Goal: Task Accomplishment & Management: Manage account settings

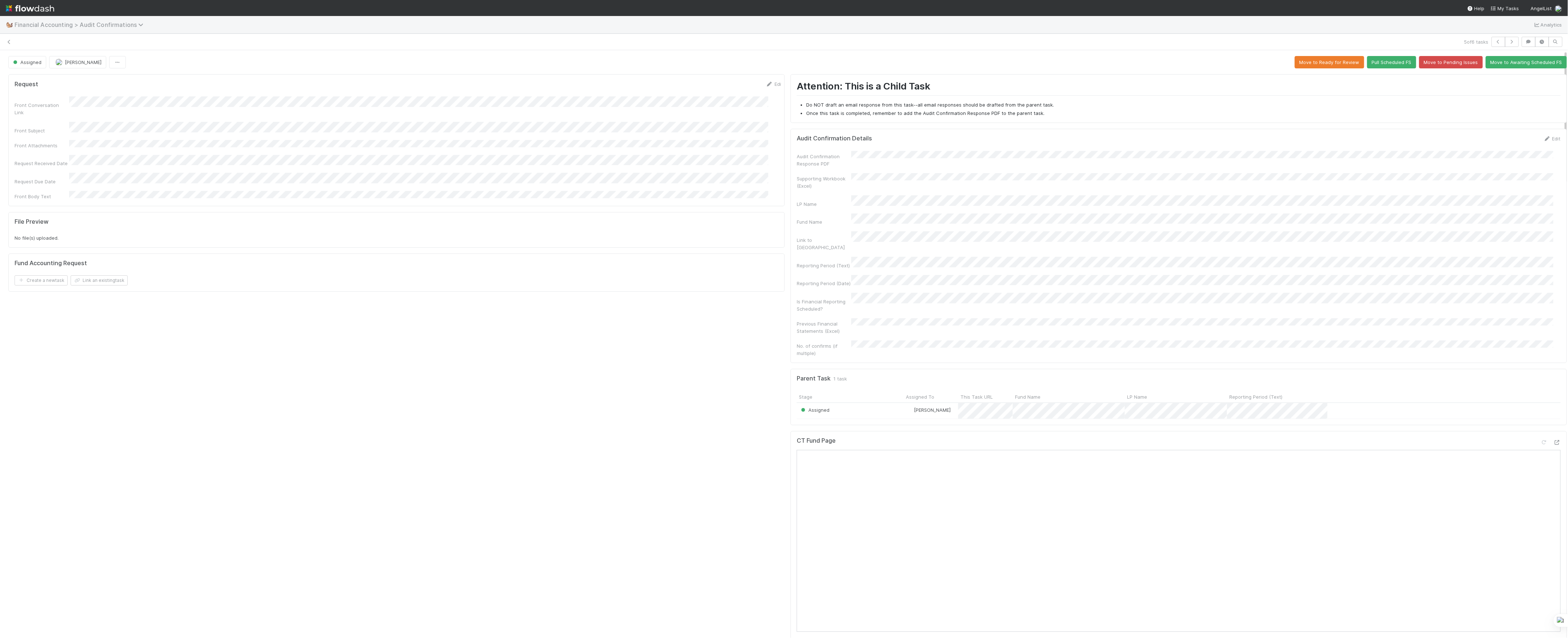
click at [58, 27] on span "Financial Accounting > Audit Confirmations" at bounding box center [81, 24] width 133 height 7
click at [89, 148] on div "🖖 Valuation Update Requests" at bounding box center [95, 149] width 173 height 7
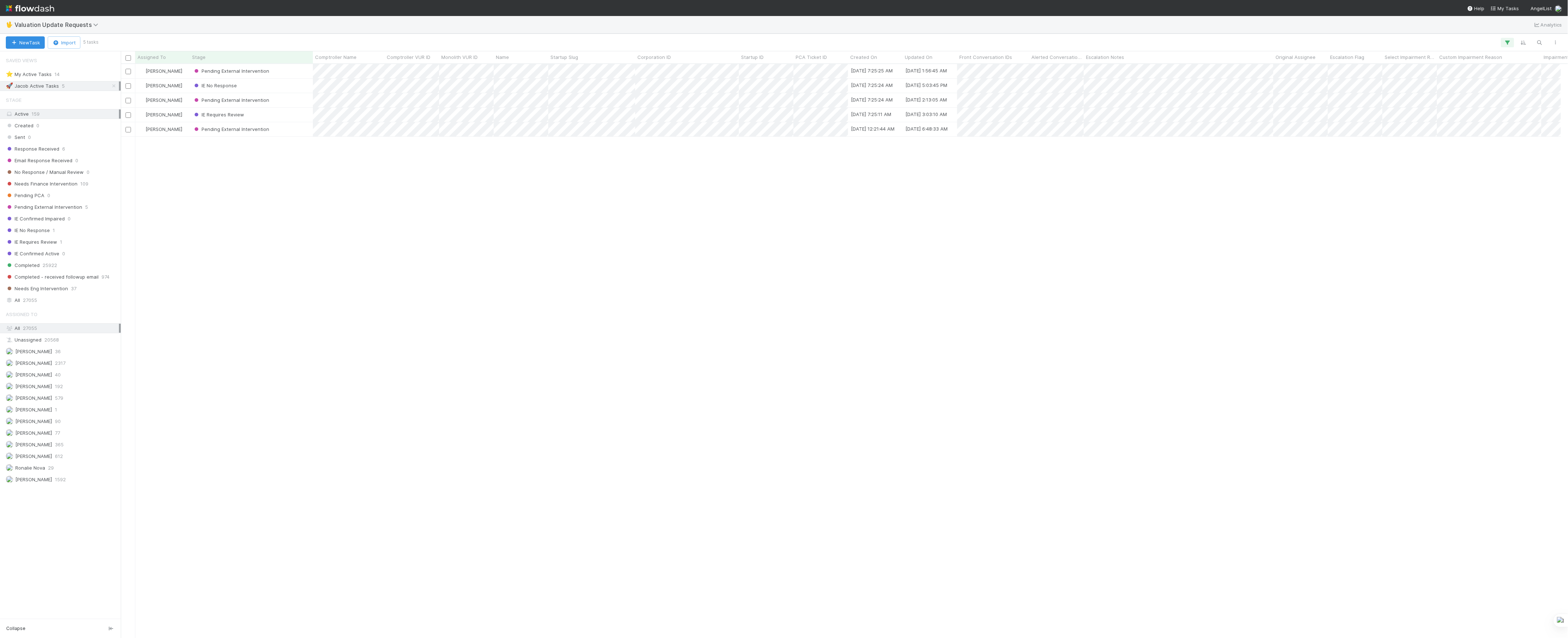
scroll to position [7, 7]
click at [114, 85] on icon at bounding box center [114, 86] width 7 height 5
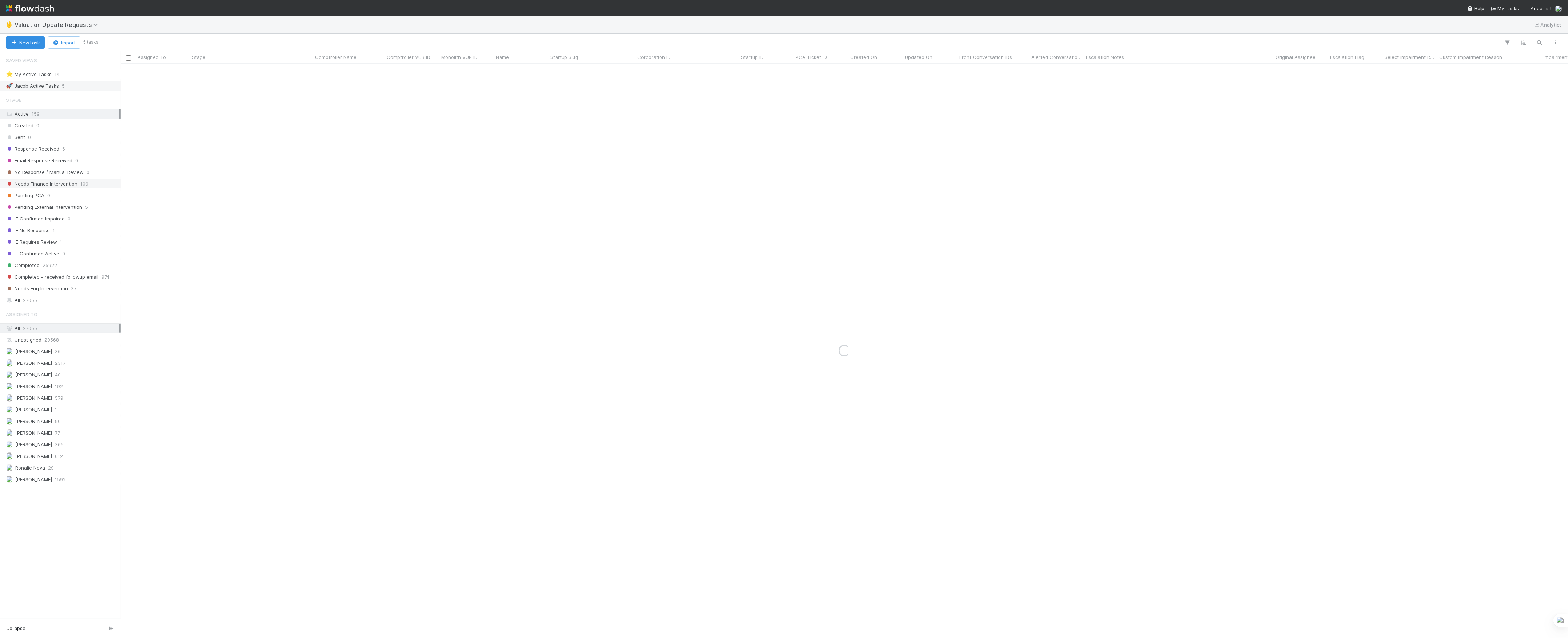
click at [58, 187] on span "Needs Finance Intervention" at bounding box center [41, 183] width 71 height 9
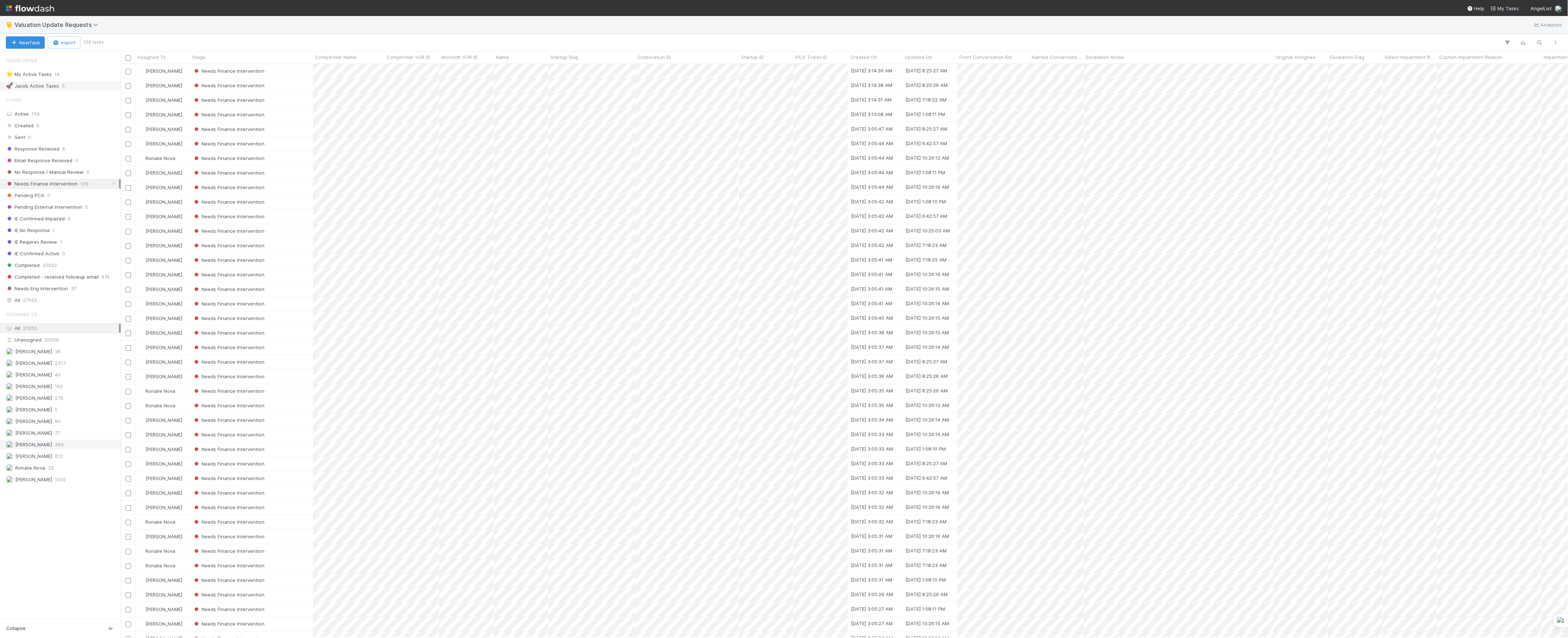
scroll to position [567, 1440]
click at [55, 391] on span "192" at bounding box center [59, 386] width 8 height 9
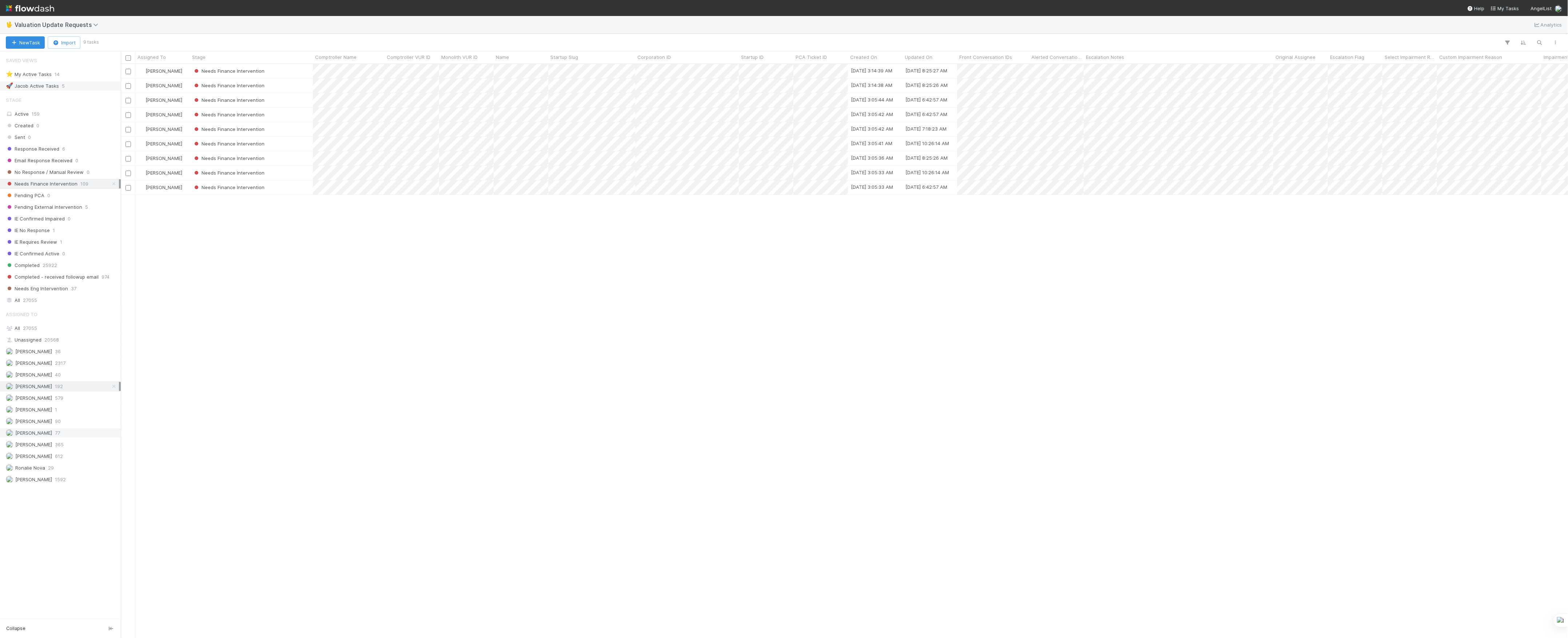
scroll to position [567, 1440]
click at [57, 450] on span "365" at bounding box center [59, 445] width 9 height 9
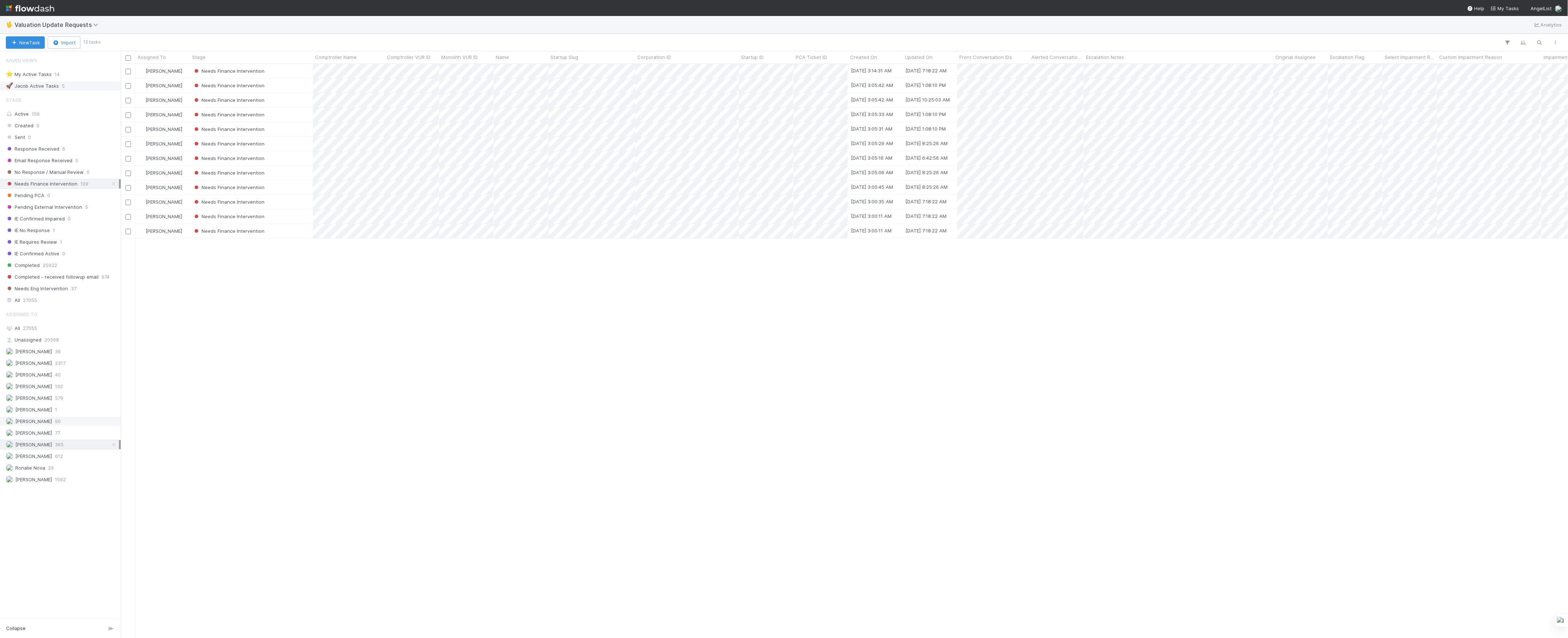
scroll to position [567, 1440]
click at [1013, 85] on div at bounding box center [784, 319] width 1568 height 638
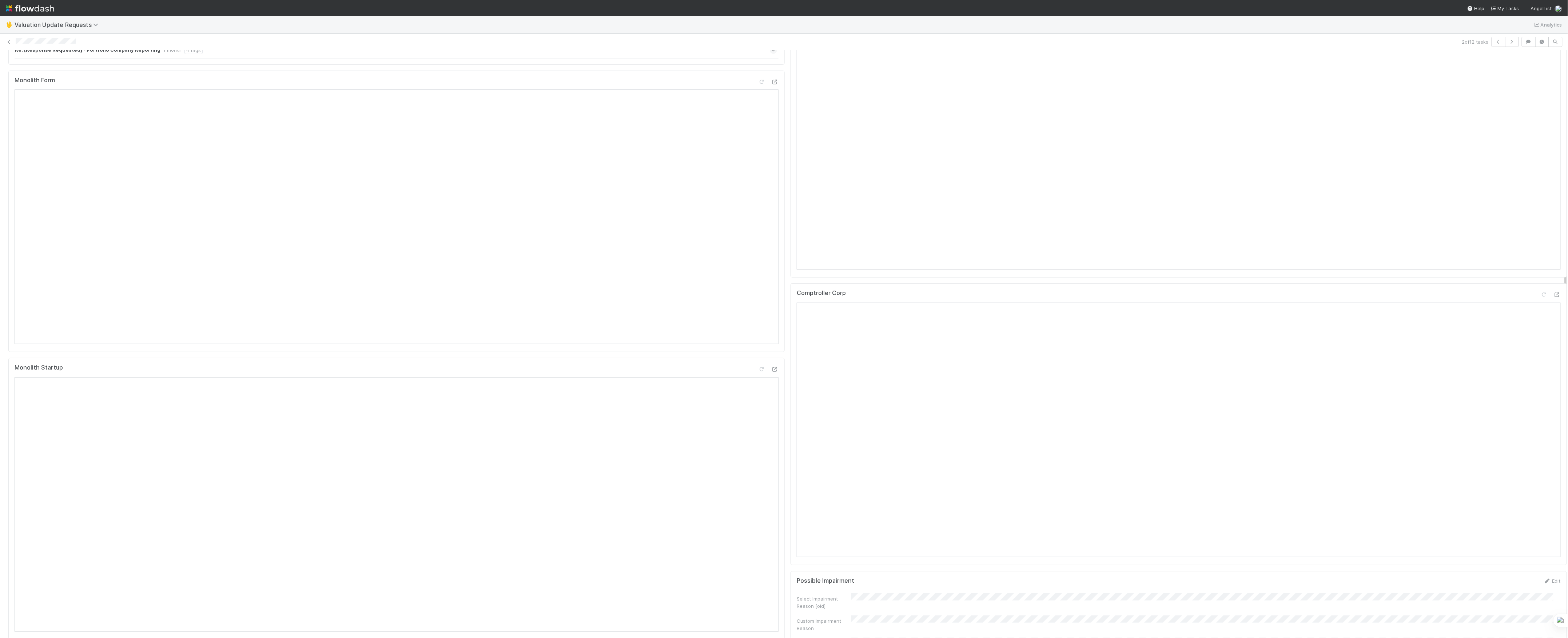
scroll to position [48, 0]
click at [772, 226] on icon at bounding box center [774, 230] width 5 height 7
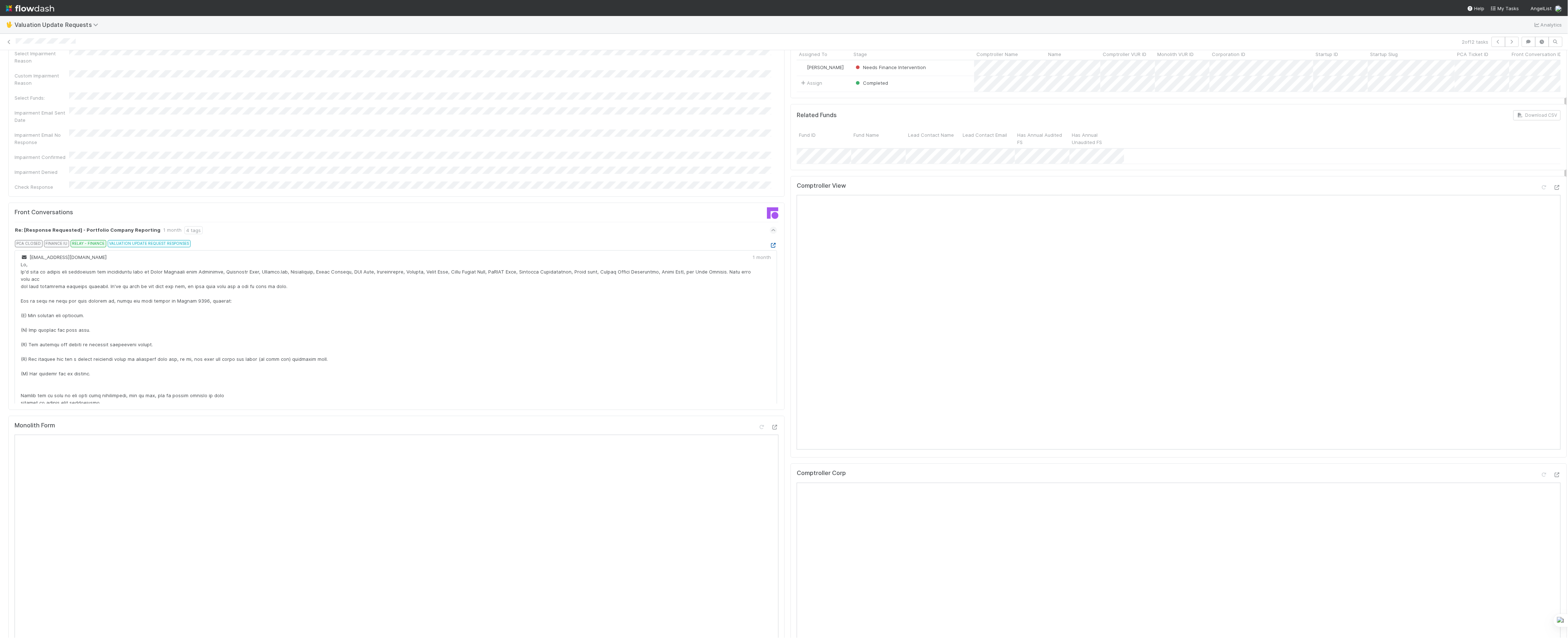
click at [752, 240] on div "PCA CLOSED FINANCE IU RELAY - FINANCE VALUATION UPDATE REQUEST RESPONSES" at bounding box center [399, 245] width 757 height 10
click at [770, 243] on icon at bounding box center [773, 246] width 7 height 5
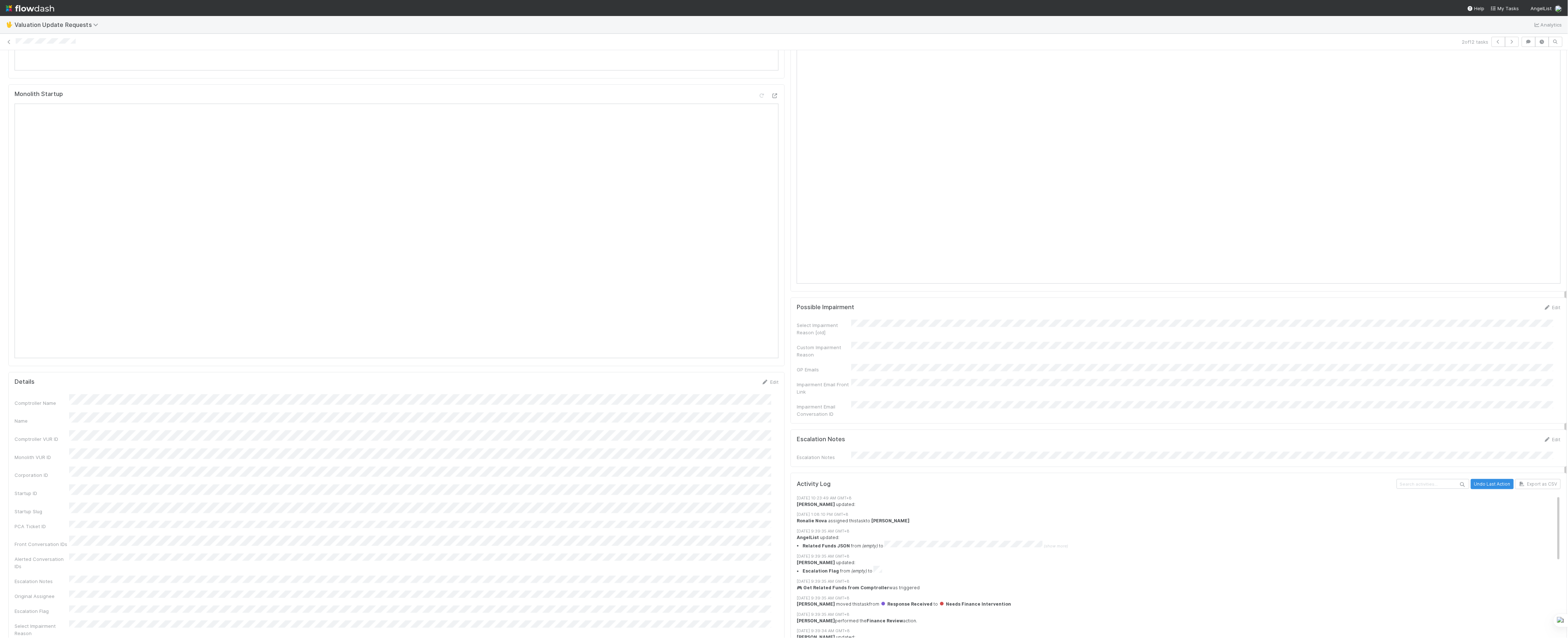
scroll to position [291, 0]
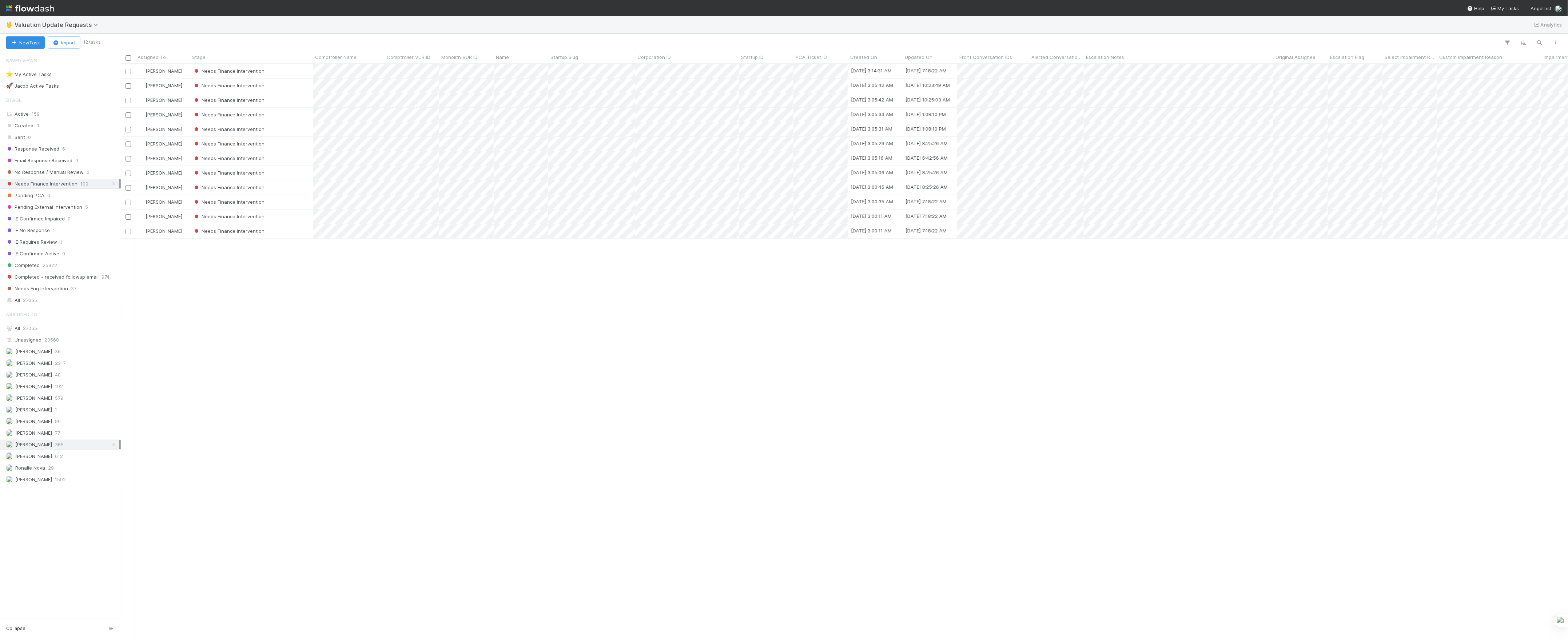
scroll to position [567, 1440]
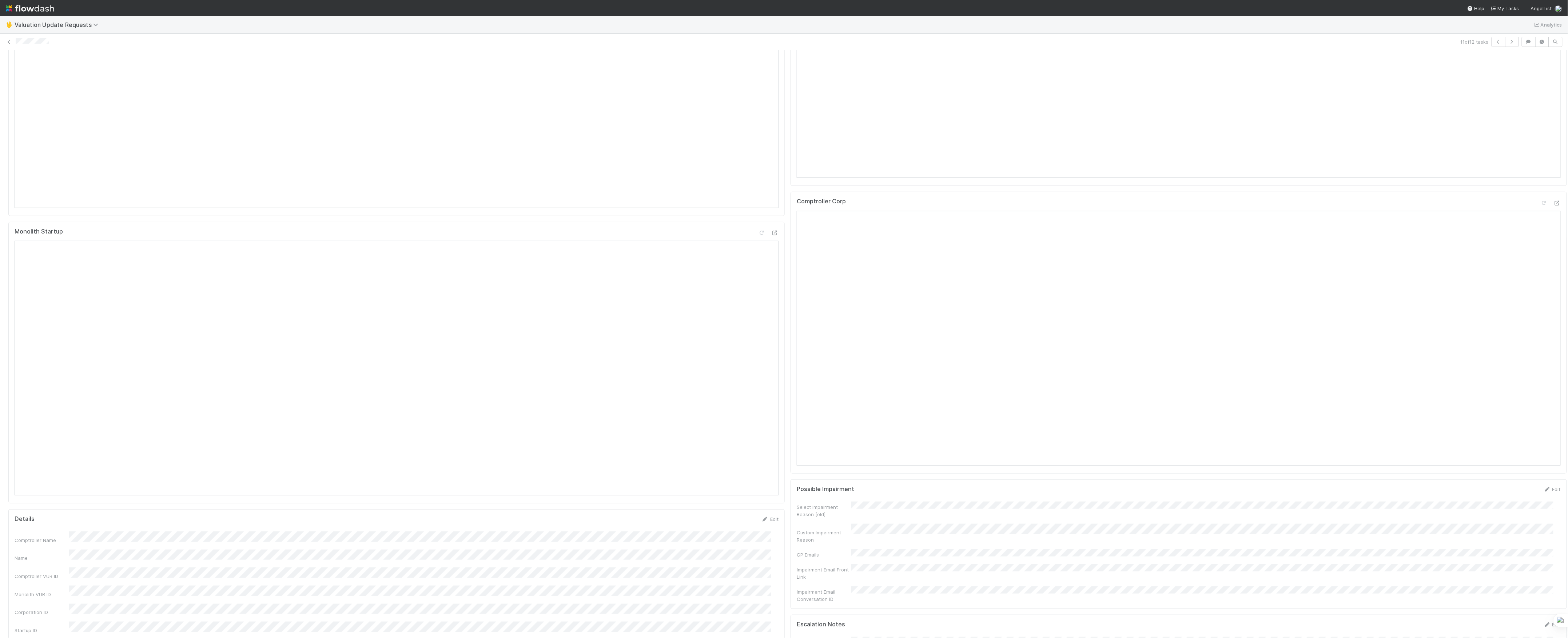
scroll to position [242, 0]
click at [1541, 287] on div at bounding box center [1551, 282] width 21 height 10
click at [1554, 284] on icon at bounding box center [1557, 281] width 7 height 5
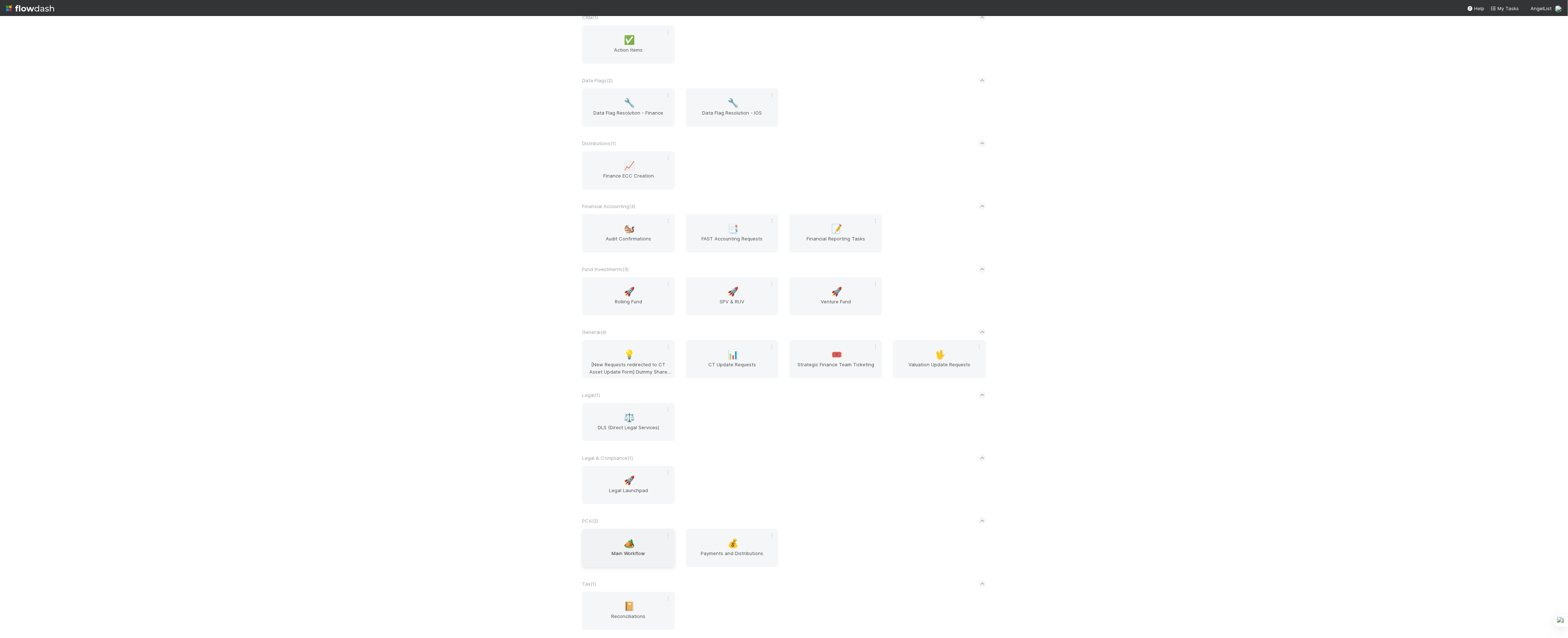
scroll to position [107, 0]
click at [623, 553] on span "Main Workflow" at bounding box center [628, 557] width 87 height 15
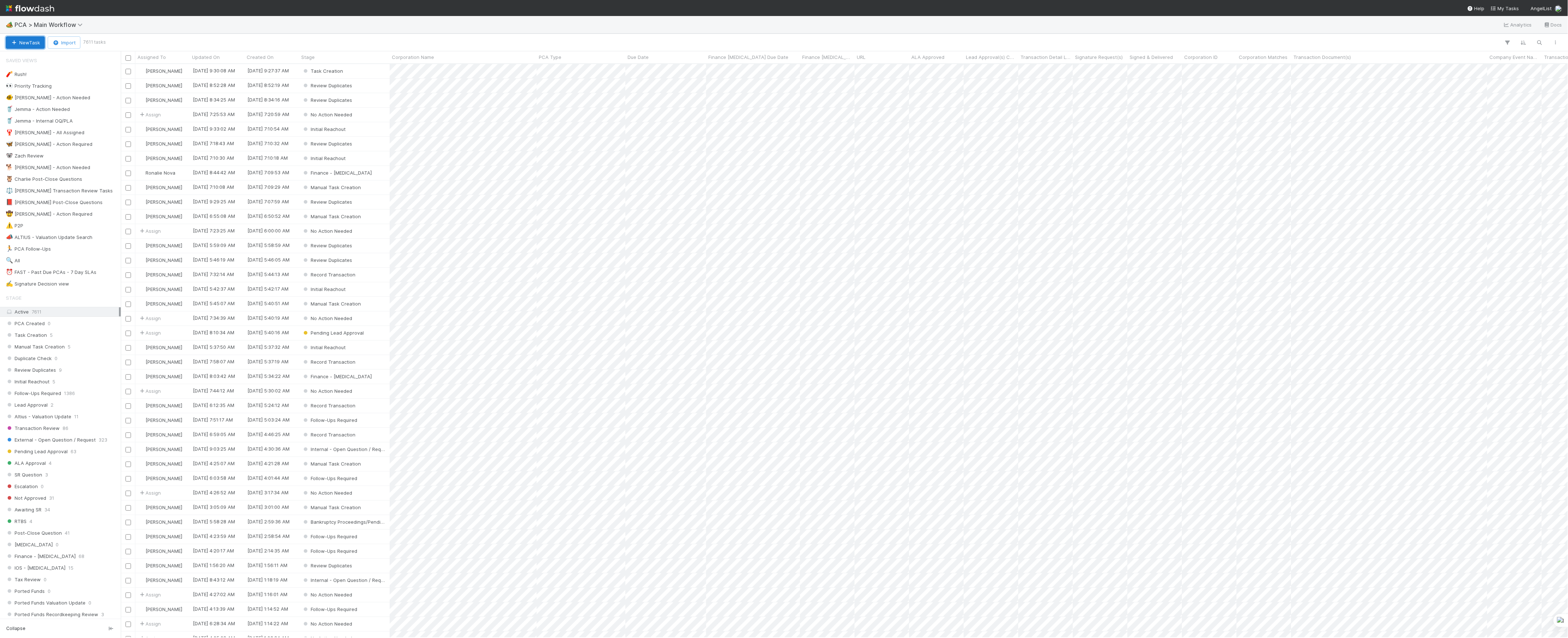
click at [31, 44] on button "New Task" at bounding box center [25, 42] width 39 height 12
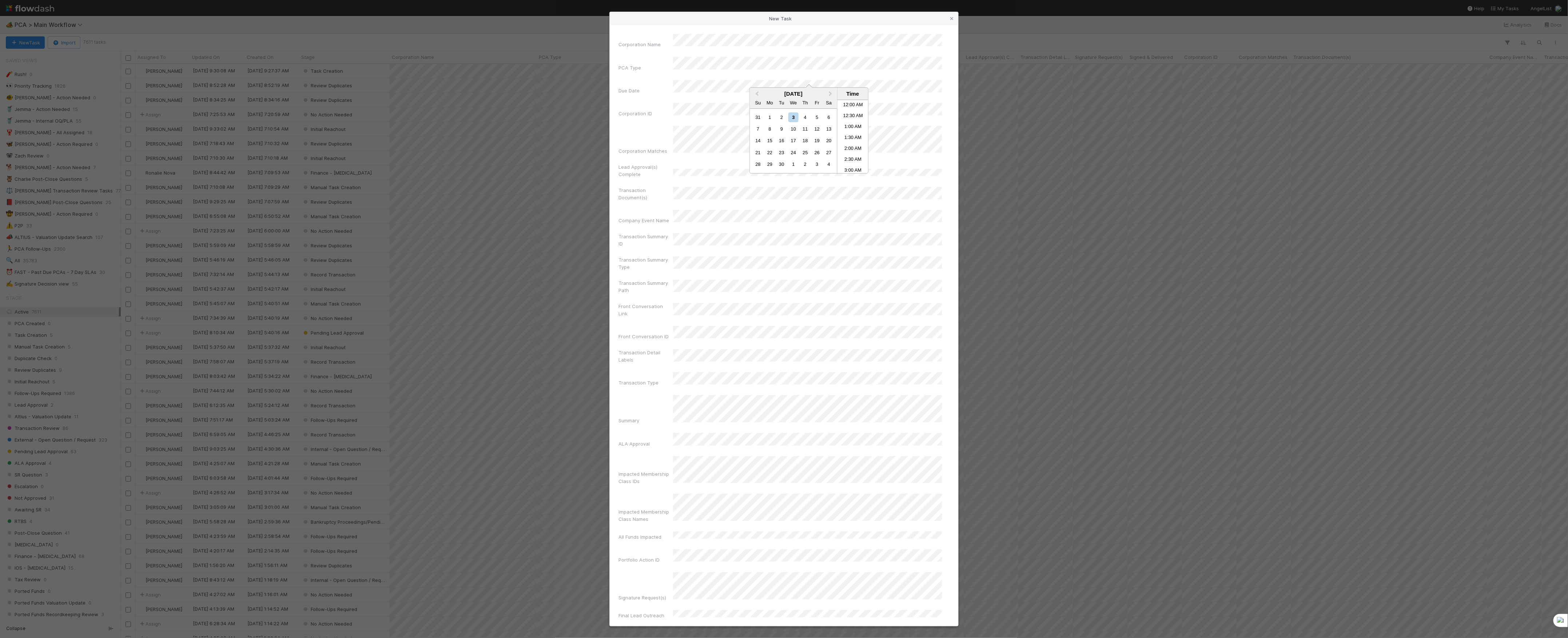
scroll to position [187, 0]
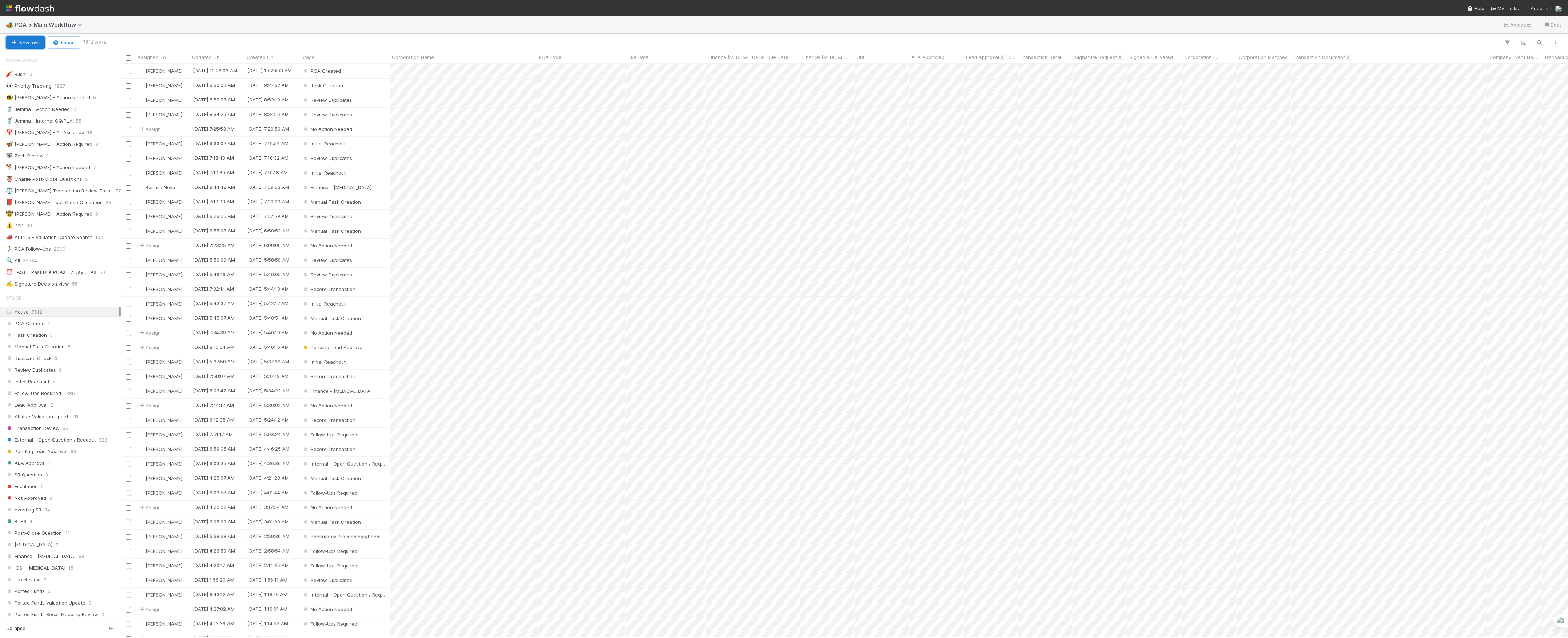
click at [37, 41] on button "New Task" at bounding box center [25, 42] width 39 height 12
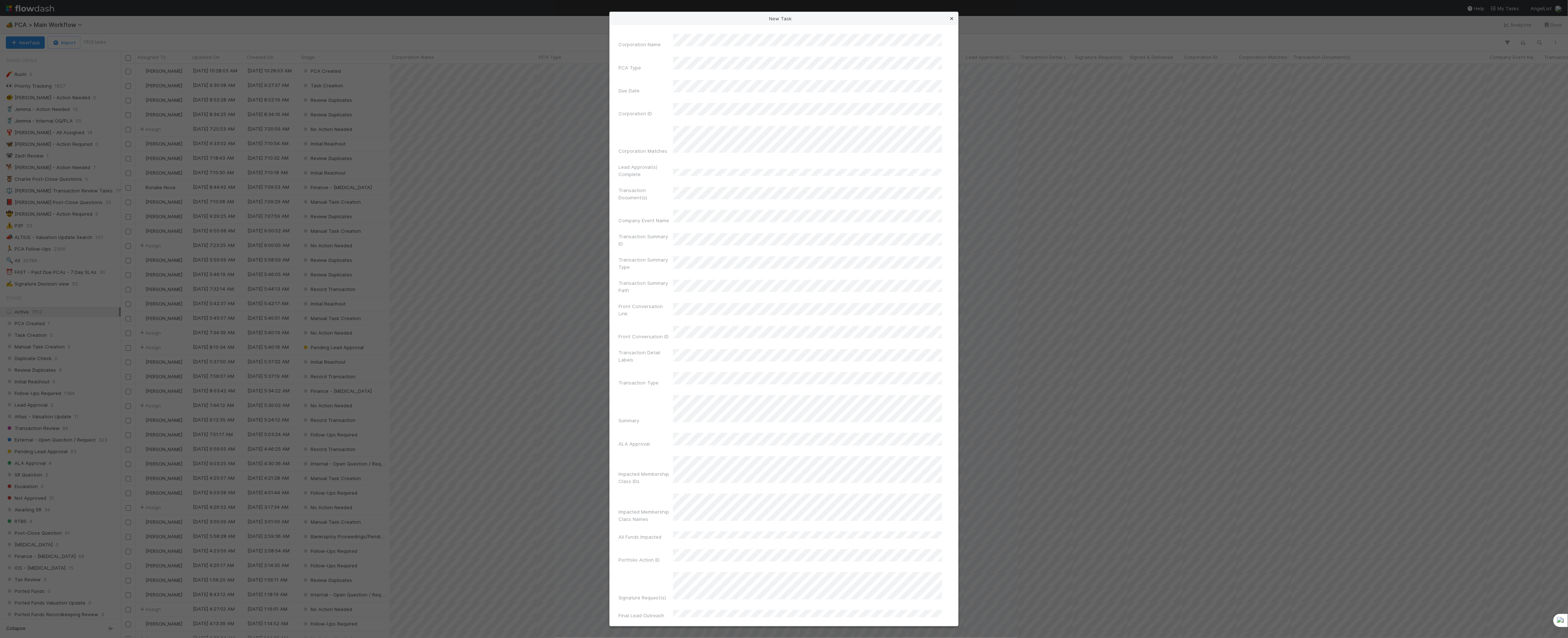
click at [952, 17] on icon at bounding box center [952, 19] width 7 height 5
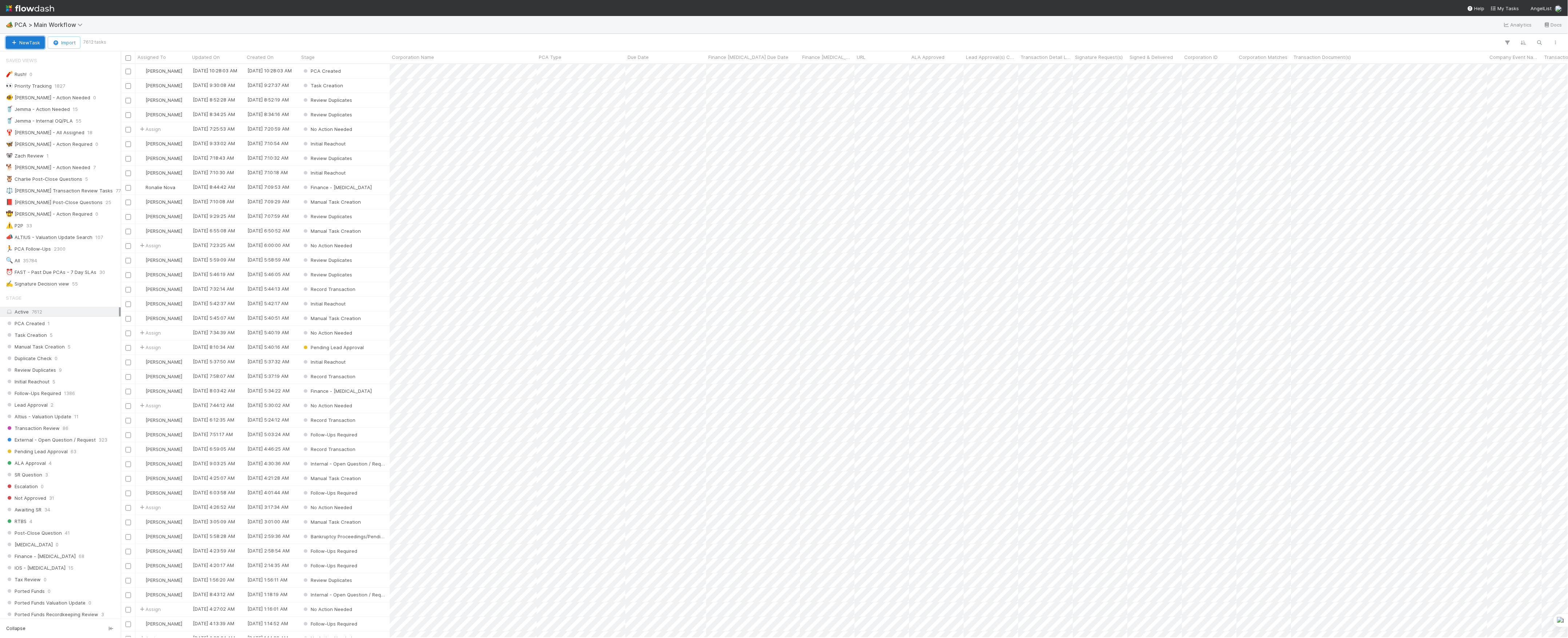
scroll to position [567, 1440]
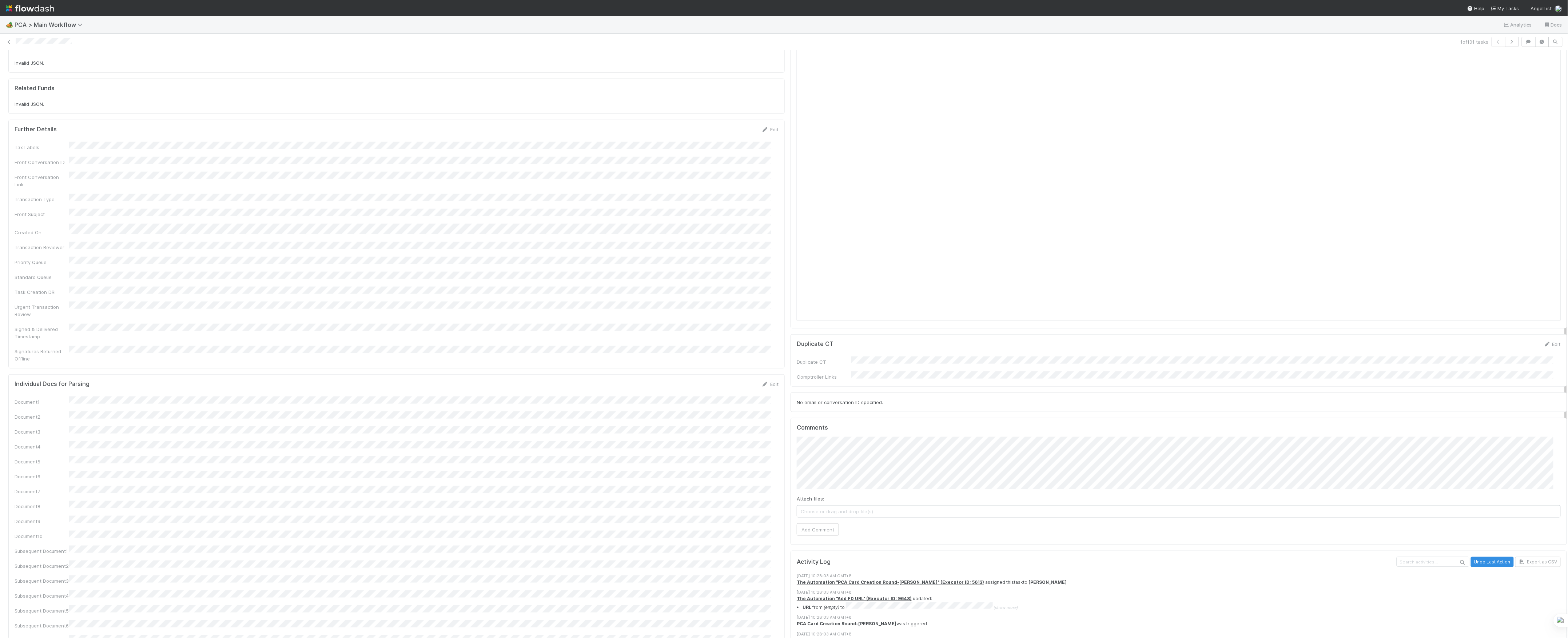
scroll to position [485, 0]
click at [808, 524] on button "Add Comment" at bounding box center [817, 529] width 42 height 12
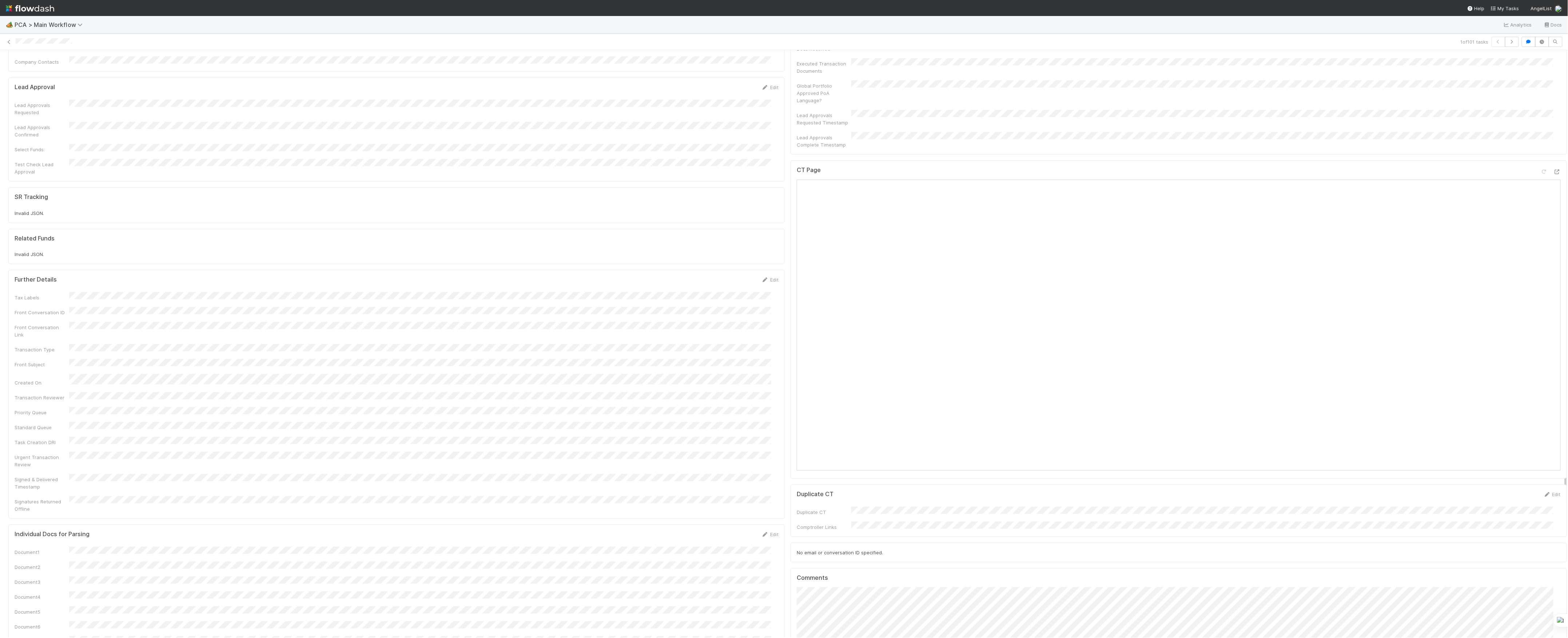
scroll to position [145, 0]
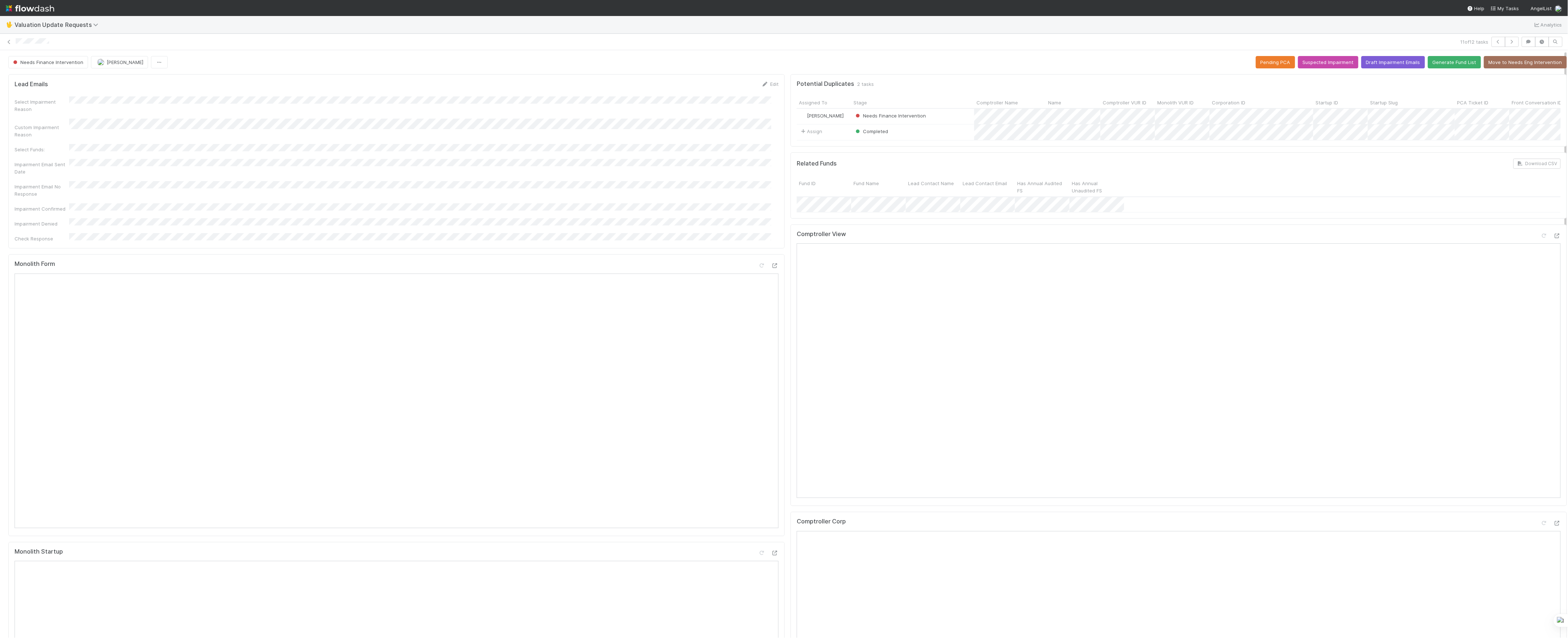
click at [1541, 242] on div at bounding box center [1551, 237] width 21 height 10
click at [1541, 238] on icon at bounding box center [1544, 236] width 7 height 5
click at [53, 62] on span "Needs Finance Intervention" at bounding box center [47, 61] width 71 height 6
click at [10, 41] on icon at bounding box center [9, 42] width 7 height 5
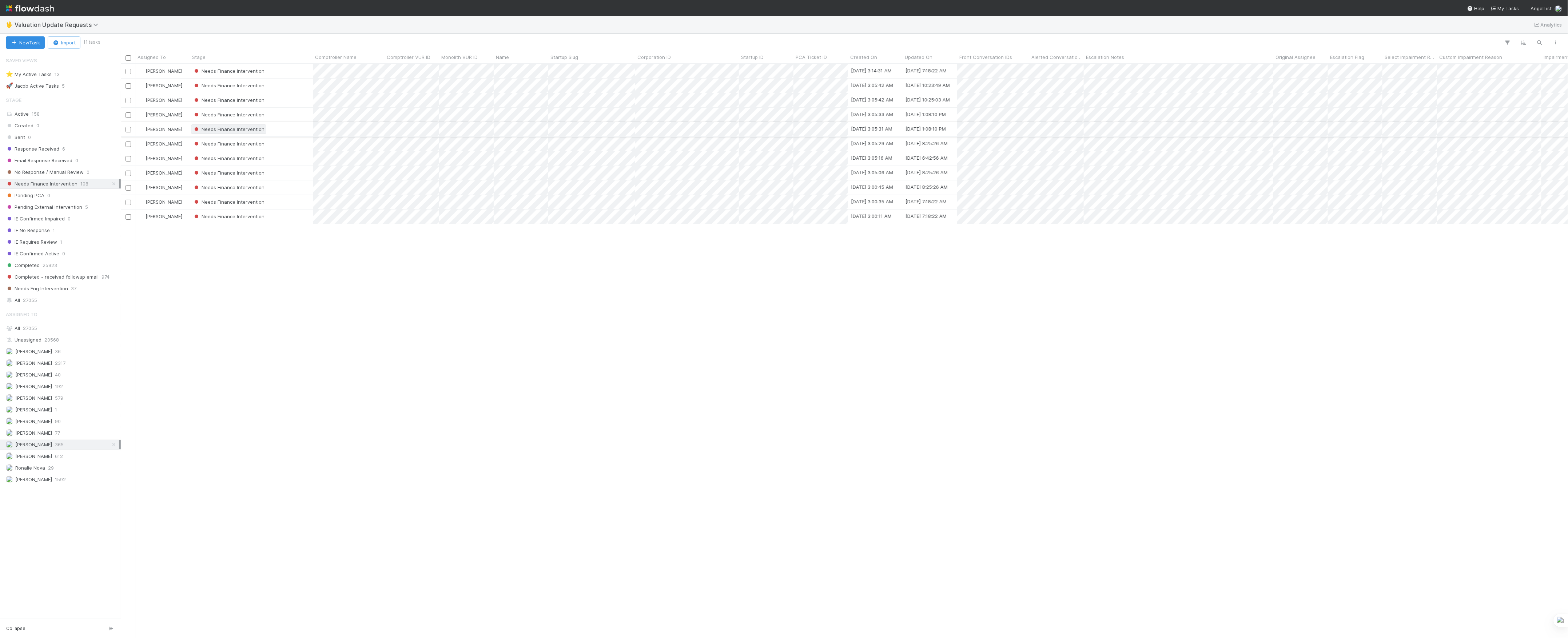
scroll to position [567, 1440]
click at [296, 217] on div "Needs Finance Intervention" at bounding box center [251, 217] width 123 height 14
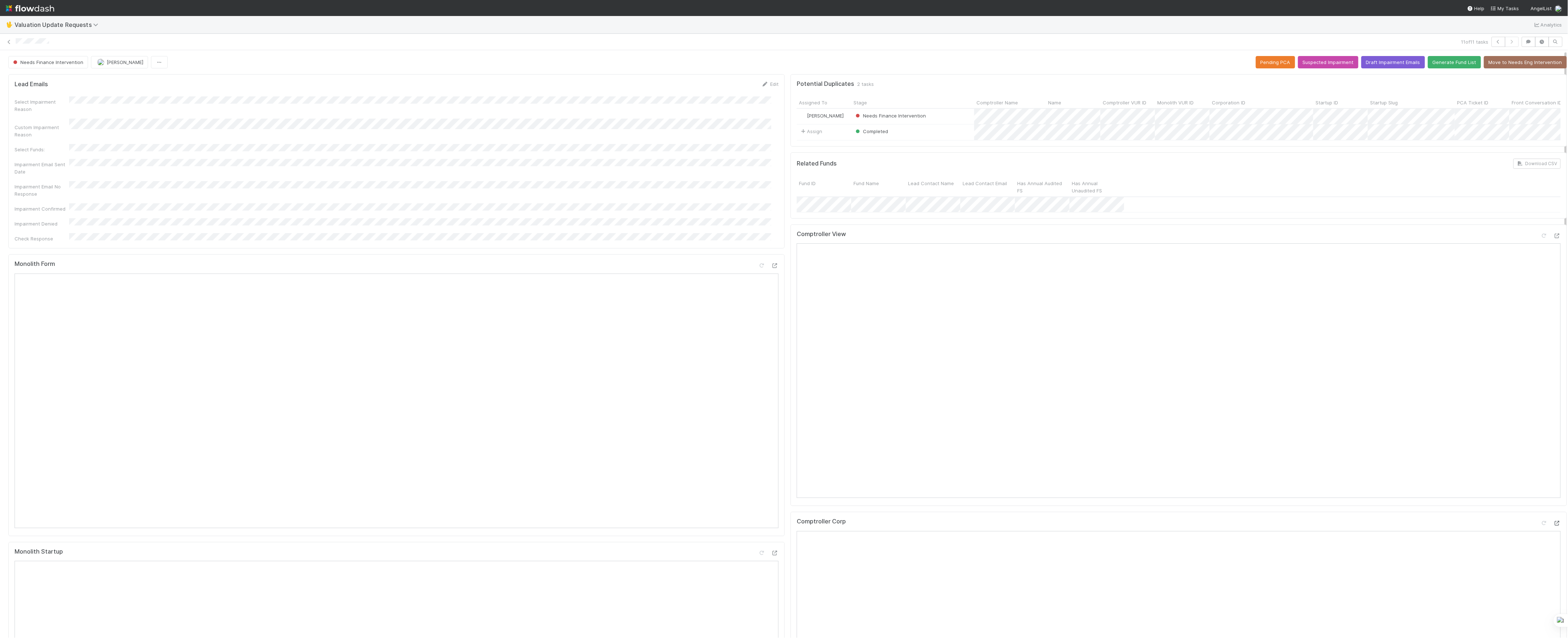
click at [1554, 526] on icon at bounding box center [1557, 524] width 7 height 5
click at [1541, 238] on icon at bounding box center [1544, 236] width 7 height 5
click at [84, 66] on div "Needs Finance Intervention Marvey Fuentes" at bounding box center [88, 62] width 159 height 12
click at [6, 40] on icon at bounding box center [9, 42] width 7 height 5
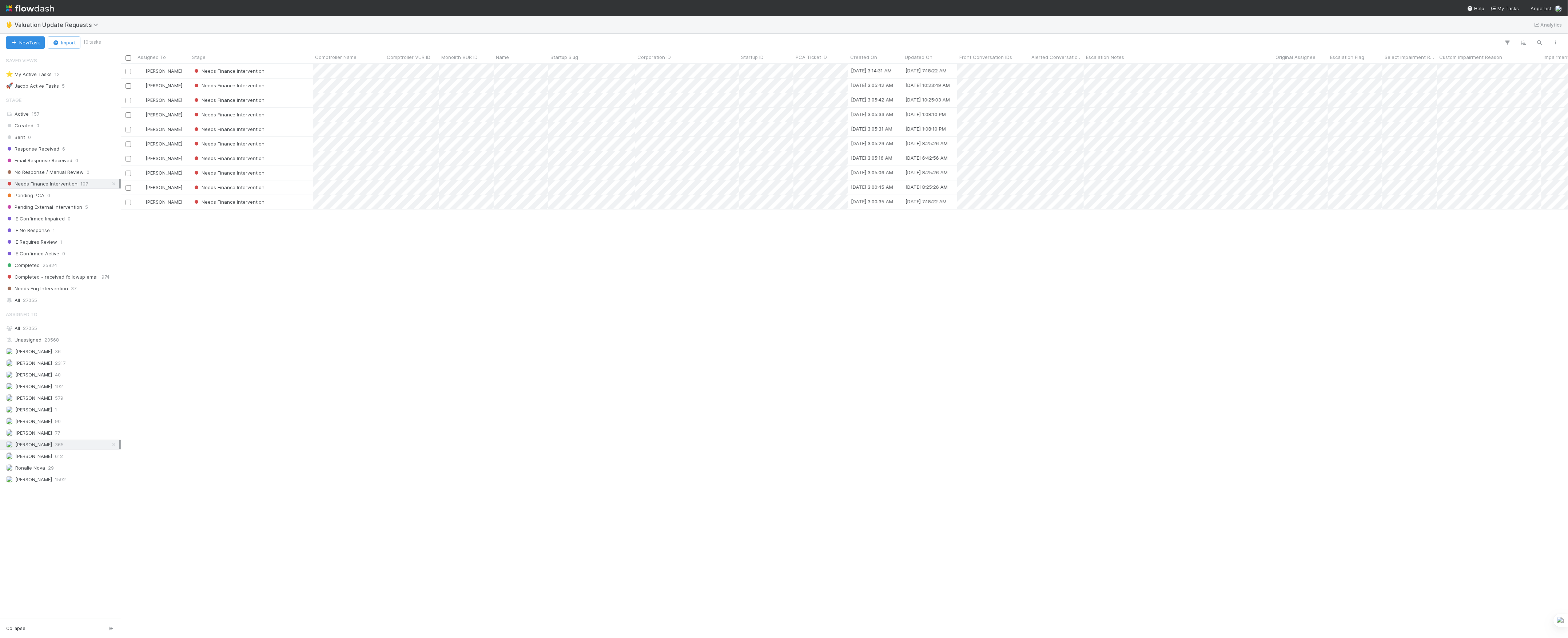
scroll to position [7, 7]
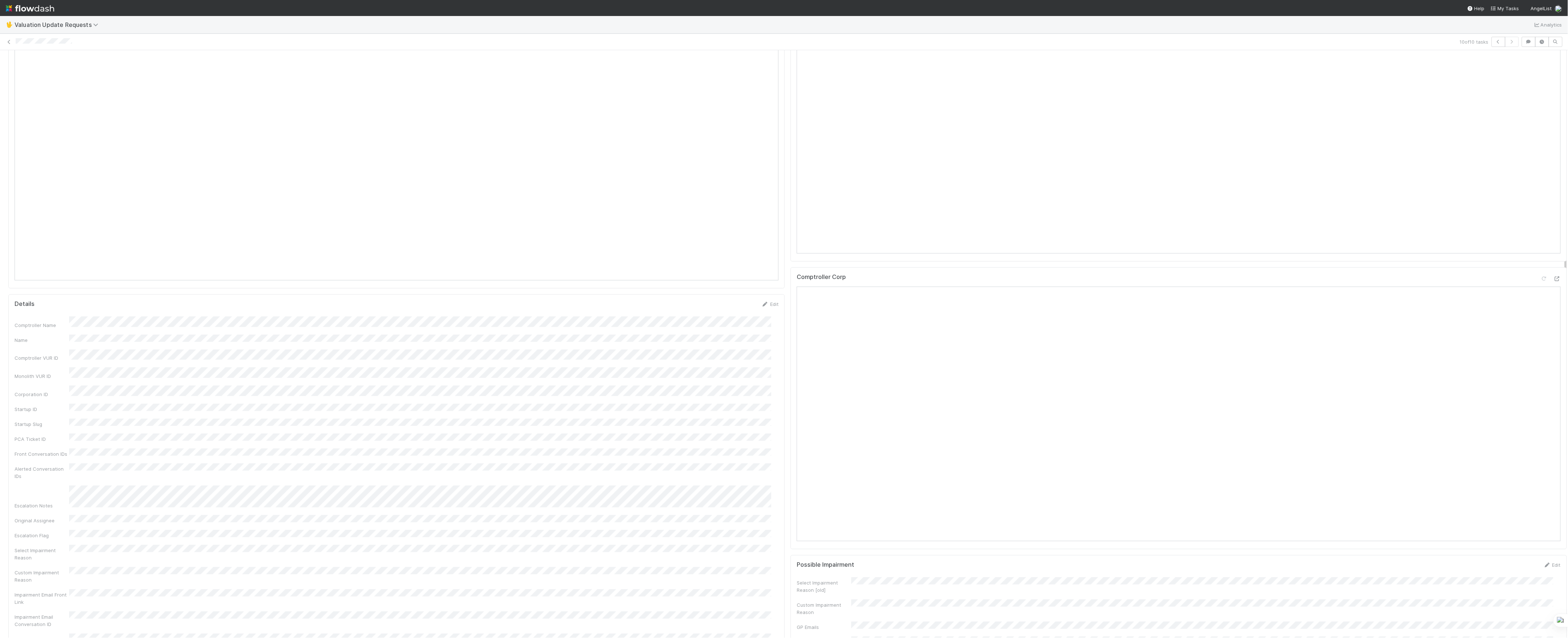
scroll to position [242, 0]
click at [1554, 284] on icon at bounding box center [1557, 281] width 7 height 5
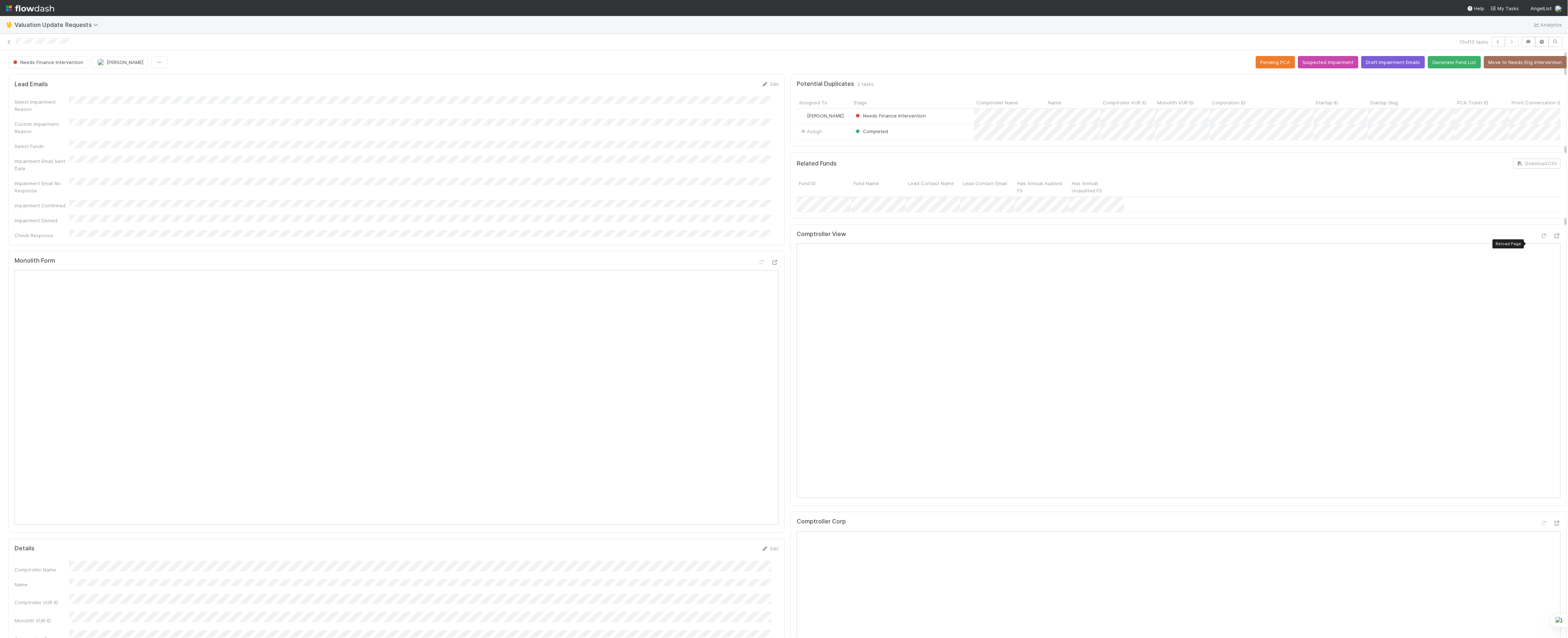
click at [1541, 238] on icon at bounding box center [1544, 236] width 7 height 5
click at [9, 44] on icon at bounding box center [9, 42] width 7 height 5
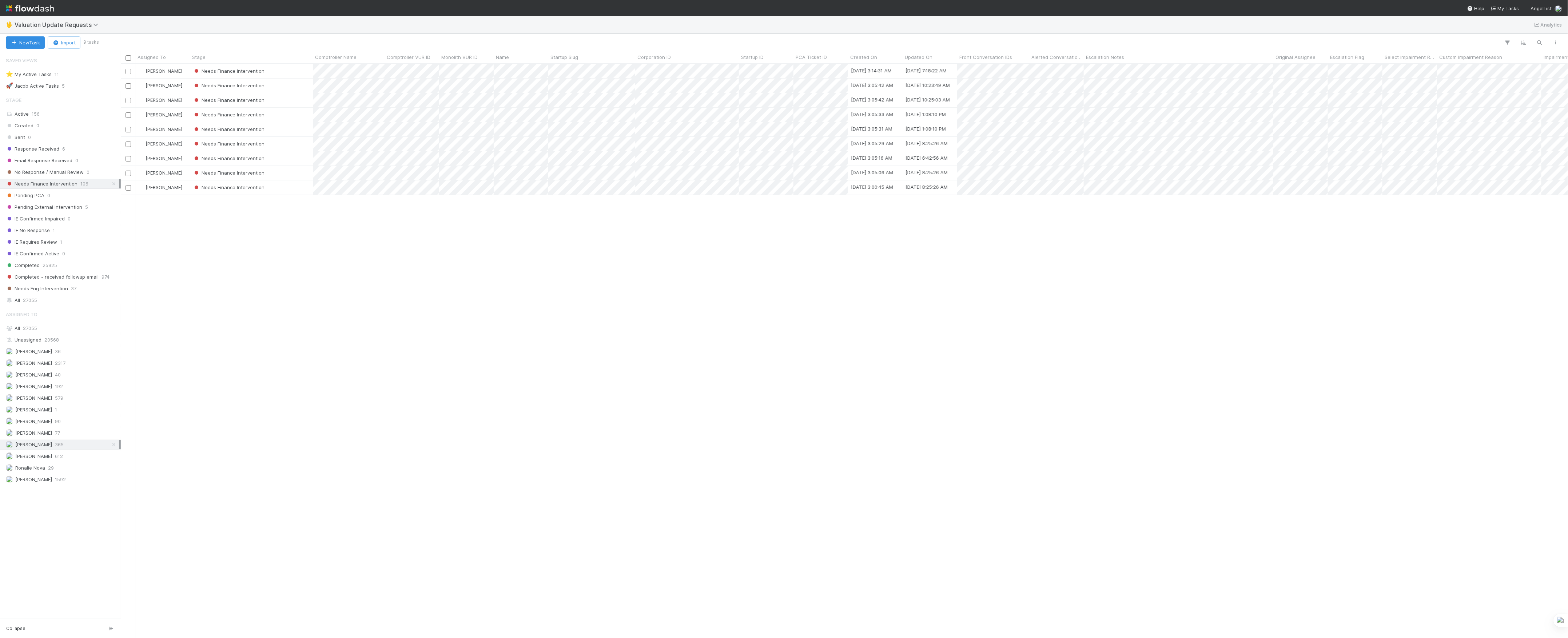
scroll to position [567, 1440]
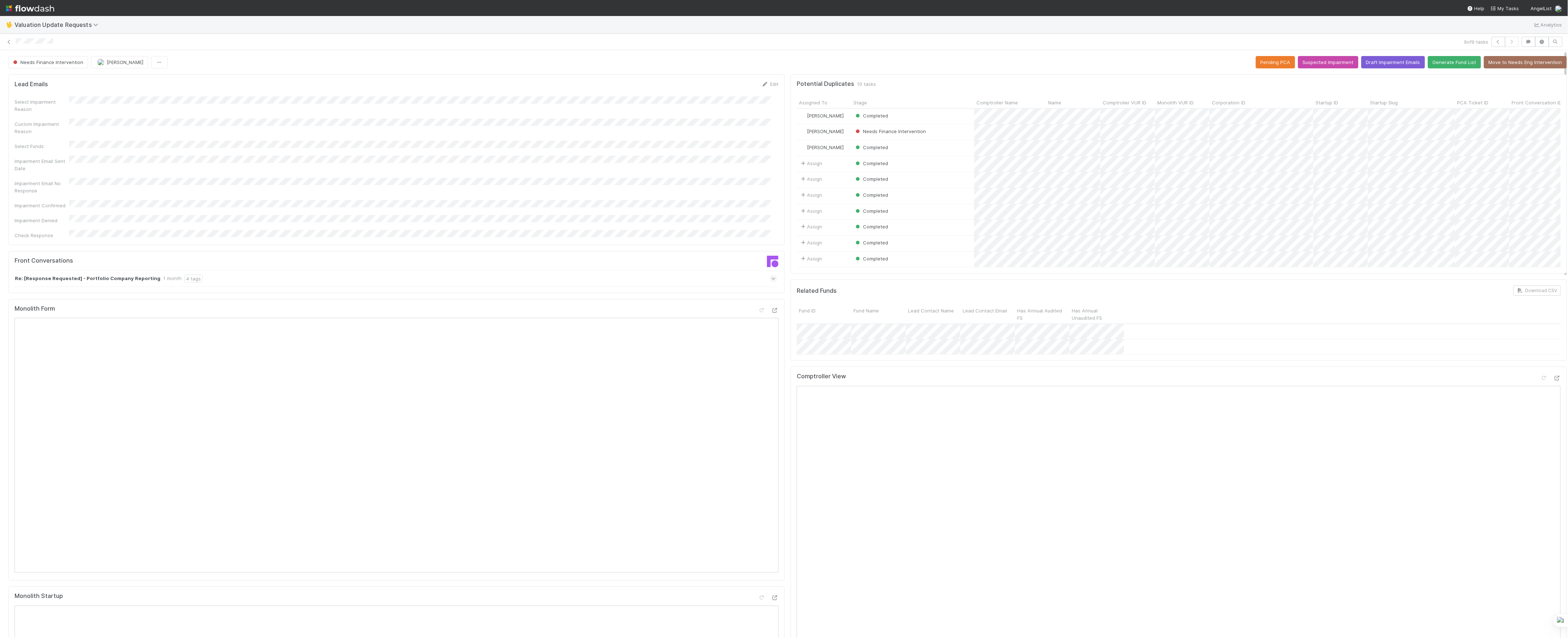
click at [772, 275] on icon at bounding box center [774, 279] width 5 height 7
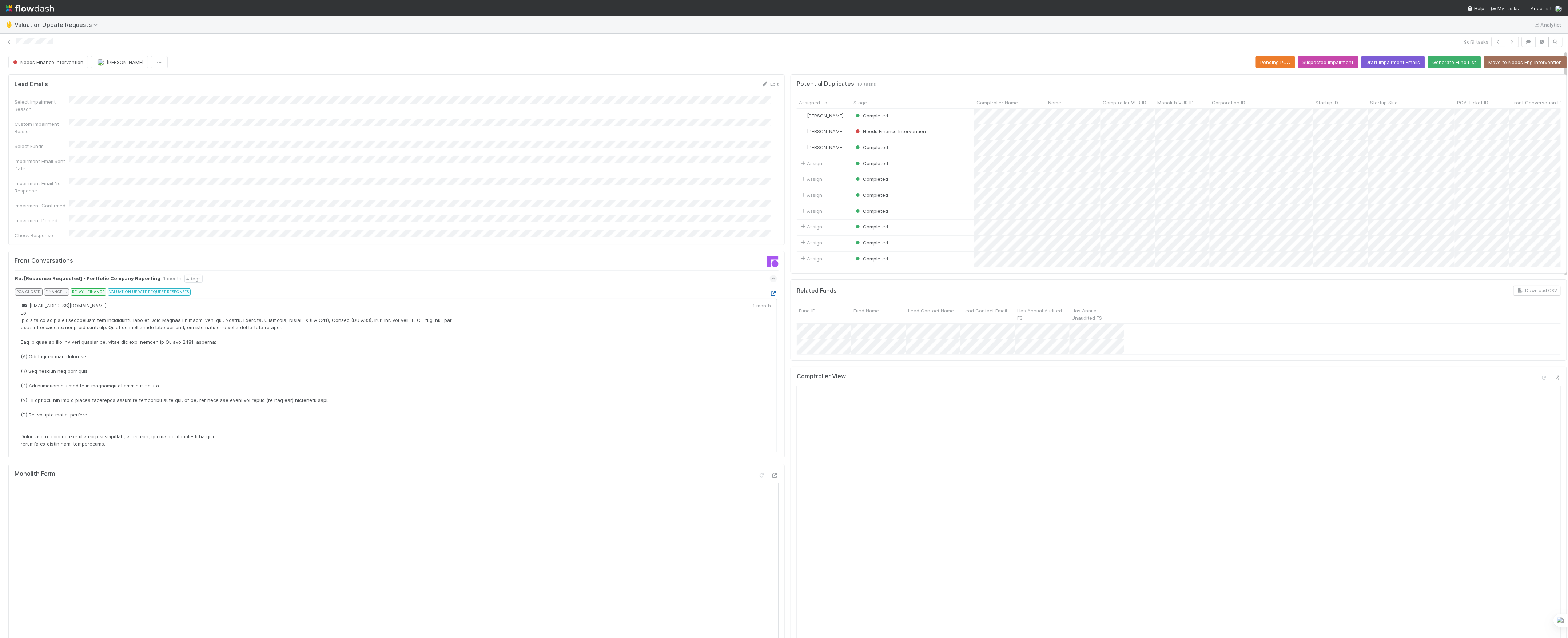
click at [770, 291] on icon at bounding box center [773, 294] width 7 height 5
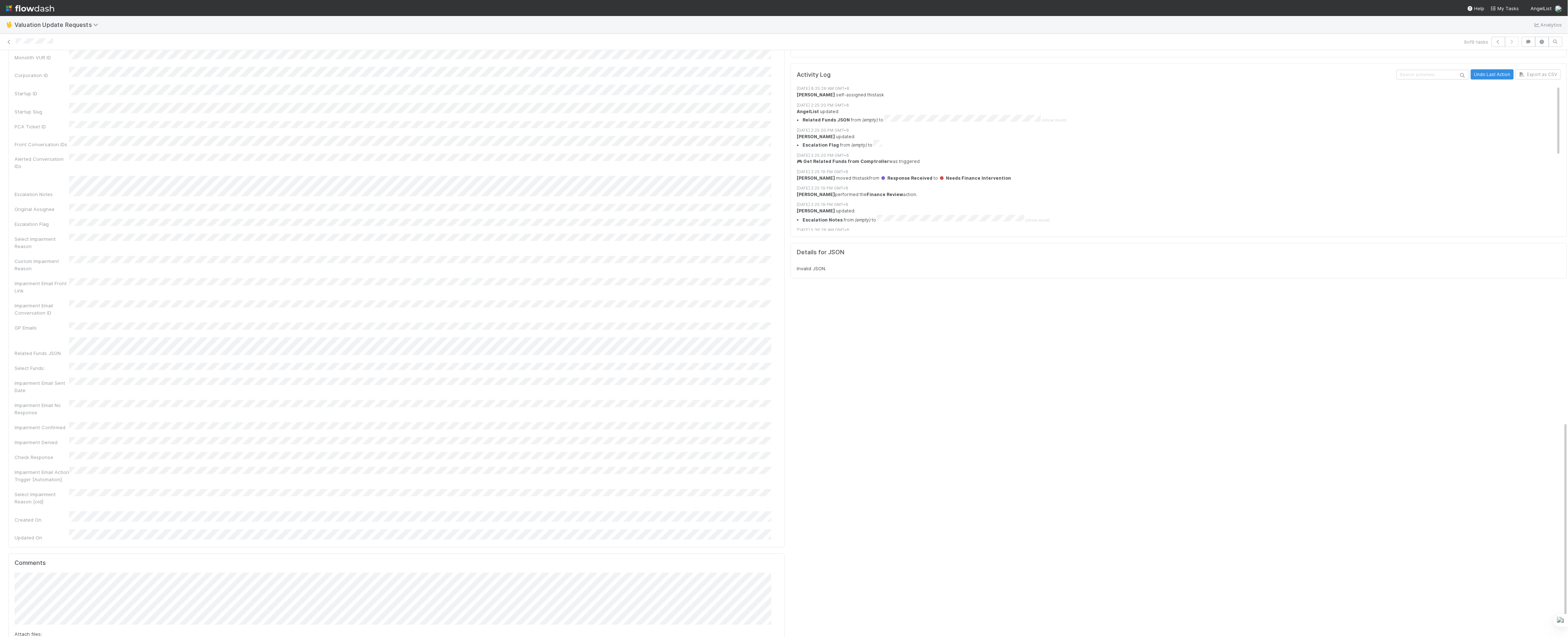
scroll to position [1098, 0]
click at [52, 504] on span "Jacob Weiss" at bounding box center [51, 505] width 37 height 6
type input "https://www.teamignite.ventures/portfolio"
click button "Ok" at bounding box center [167, 492] width 16 height 12
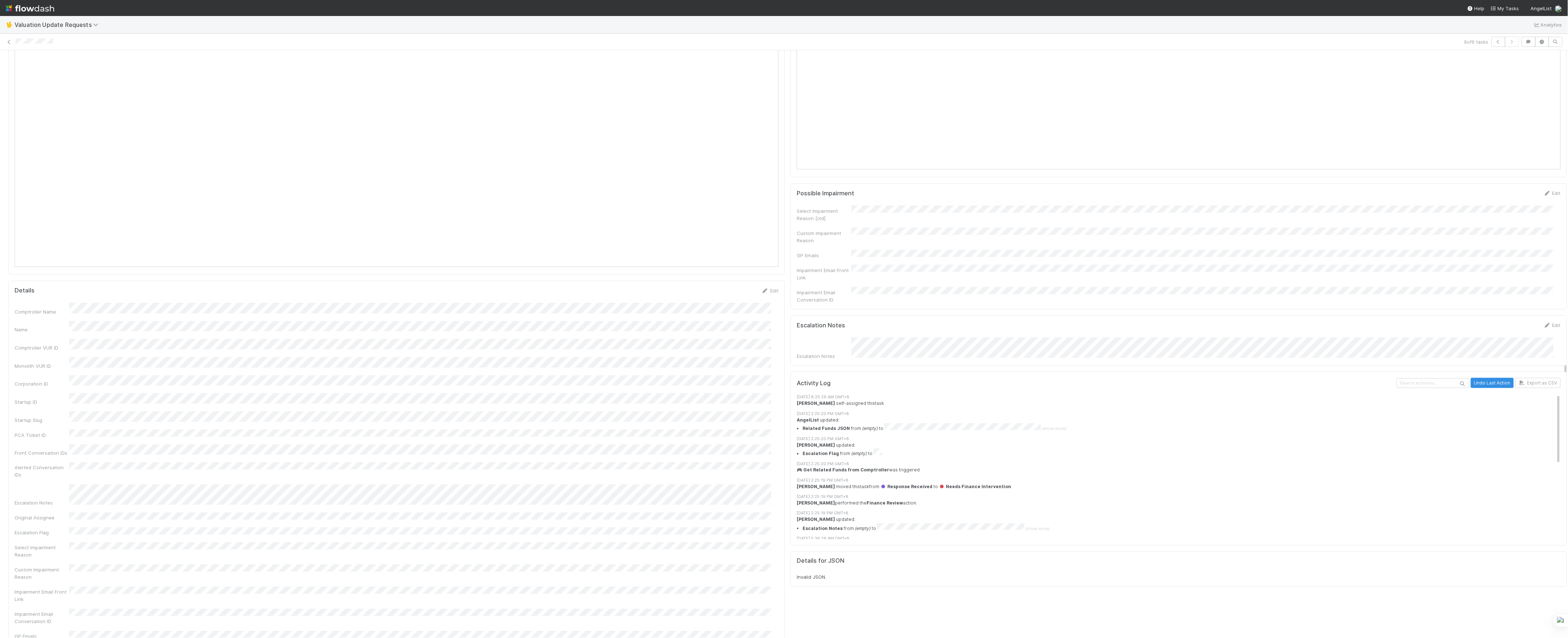
scroll to position [468, 0]
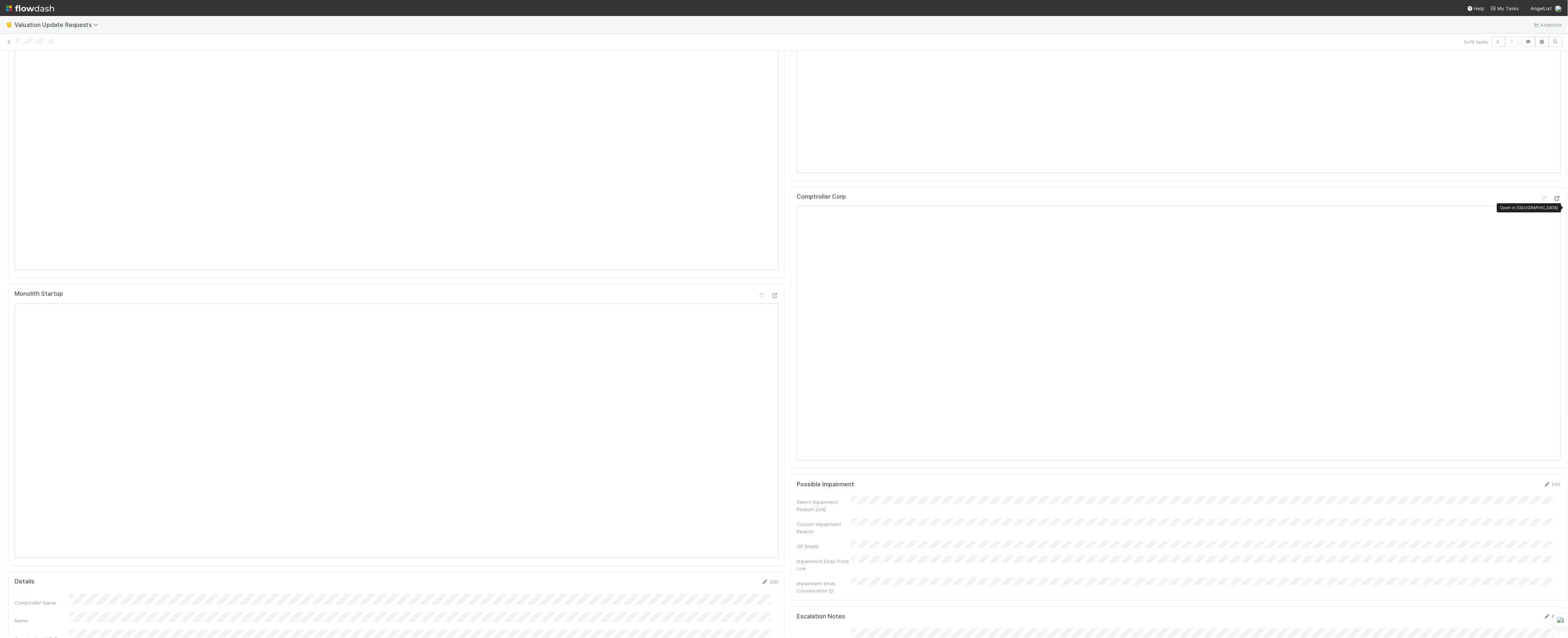
click at [1554, 200] on icon at bounding box center [1557, 198] width 7 height 5
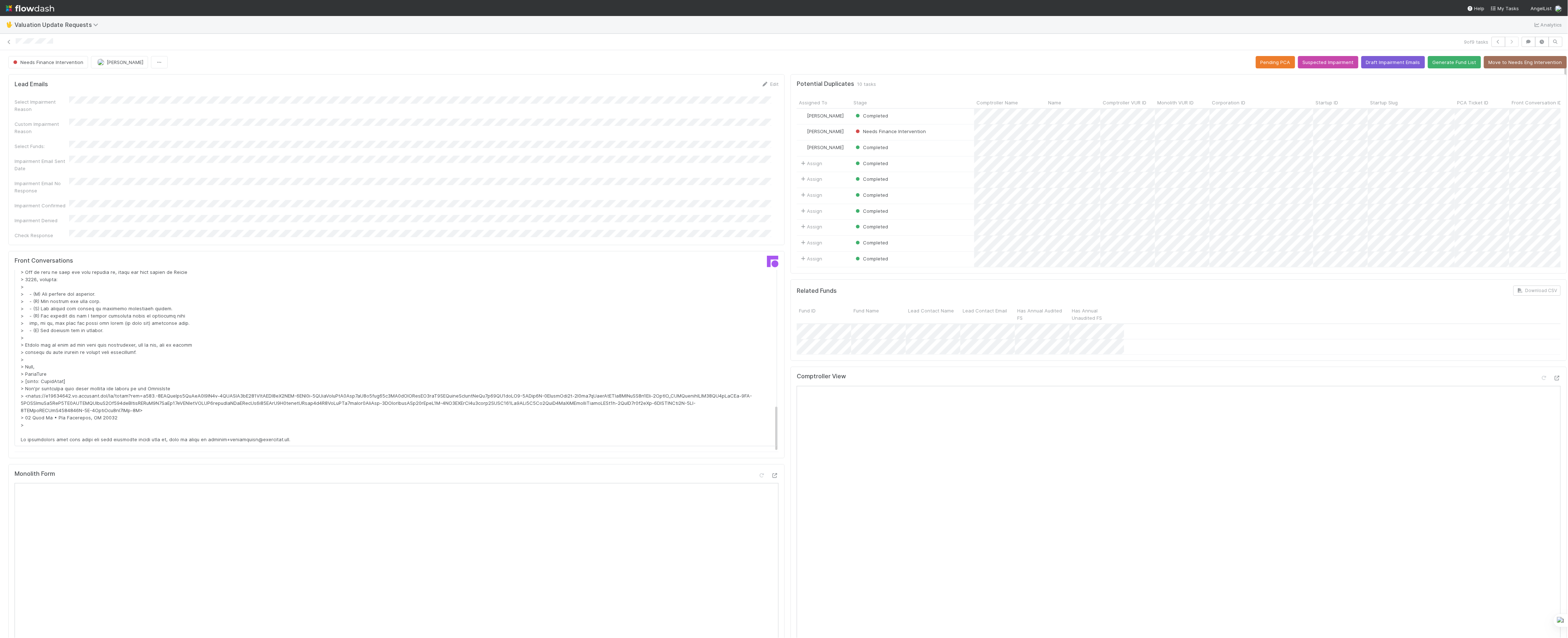
scroll to position [291, 0]
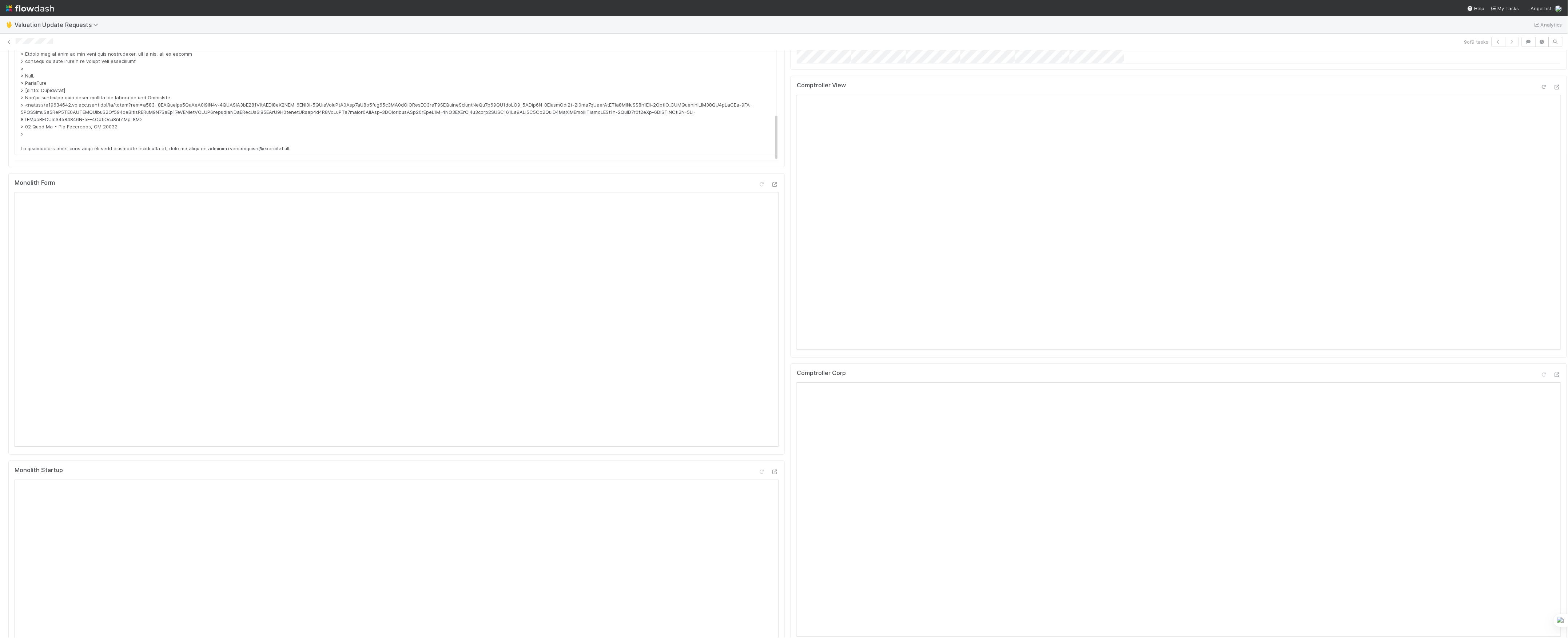
click at [1541, 90] on icon at bounding box center [1544, 87] width 7 height 5
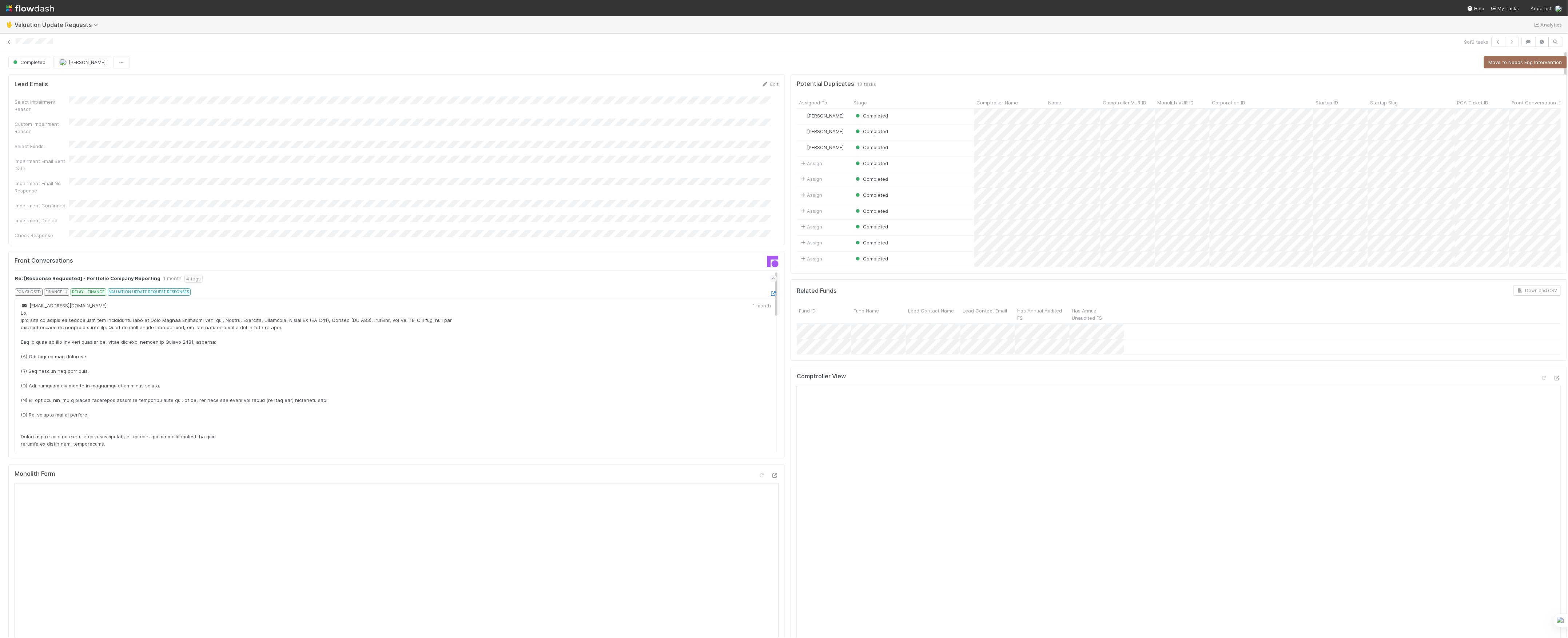
scroll to position [0, 0]
click at [7, 41] on icon at bounding box center [9, 42] width 7 height 5
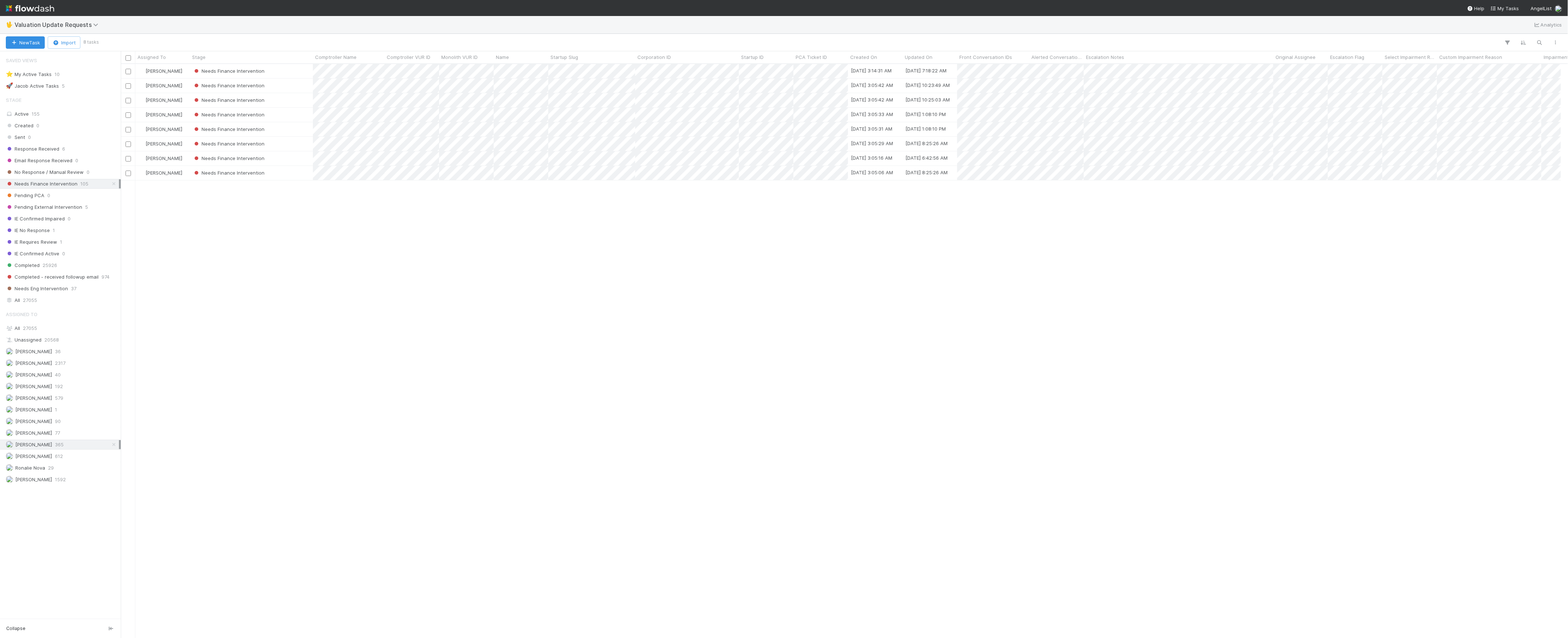
scroll to position [7, 7]
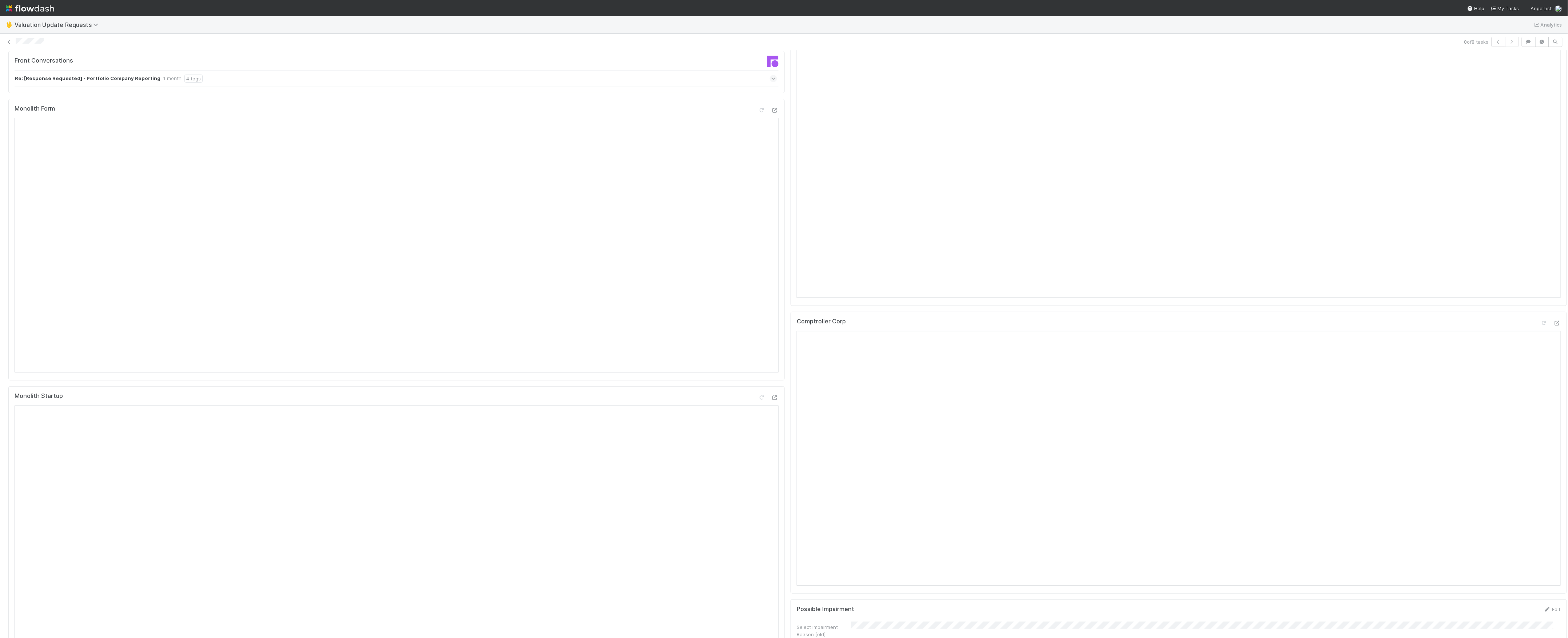
scroll to position [48, 0]
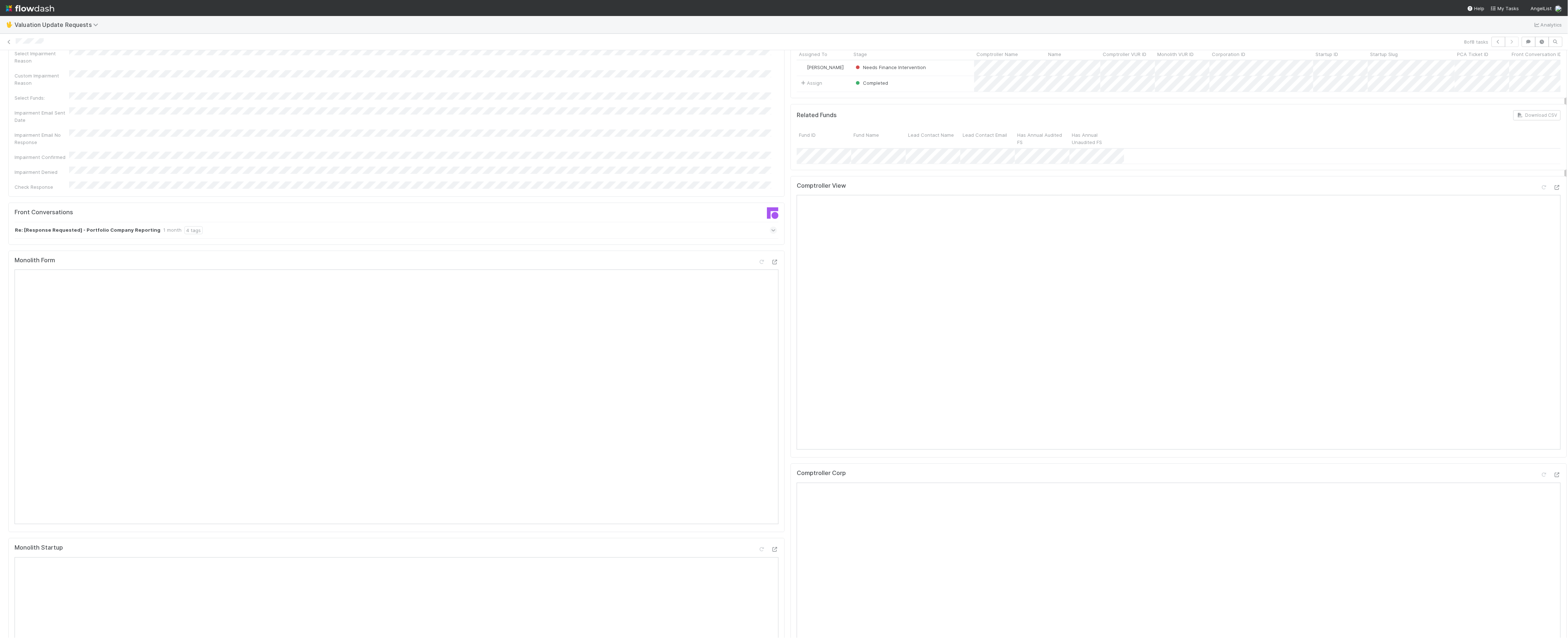
click at [763, 222] on div "Re: [Response Requested] - Portfolio Company Reporting 1 month 4 tags" at bounding box center [401, 231] width 772 height 17
click at [772, 226] on icon at bounding box center [774, 230] width 5 height 7
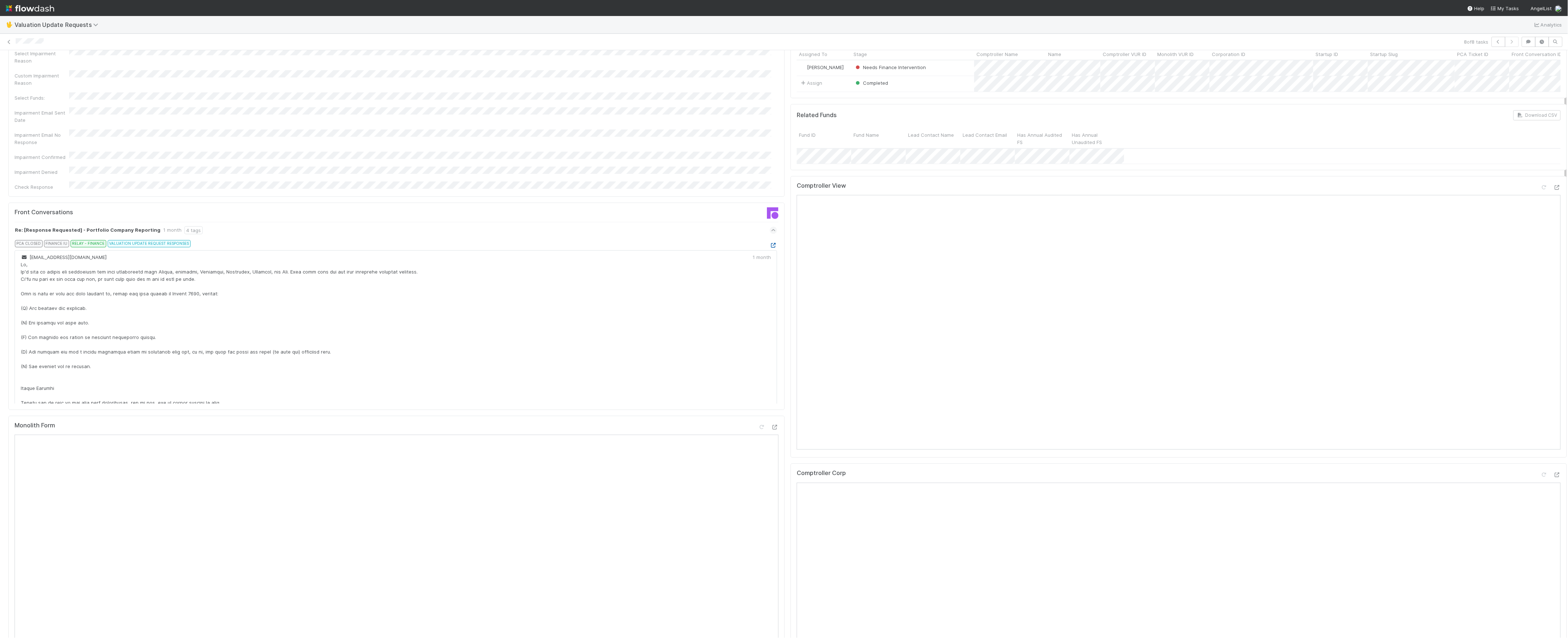
click at [770, 243] on icon at bounding box center [773, 246] width 7 height 5
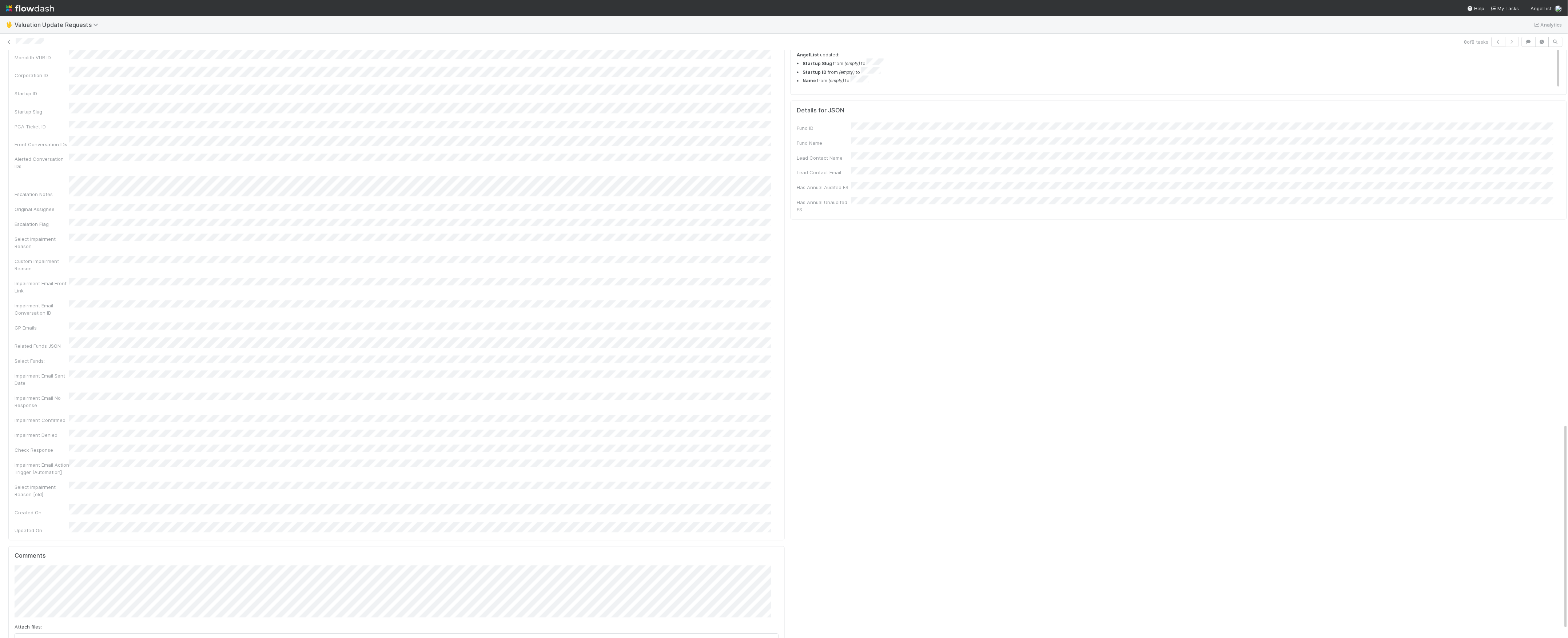
scroll to position [1091, 0]
click at [71, 511] on div "Jacob Weiss" at bounding box center [57, 505] width 56 height 11
click at [71, 509] on button "Jacob Weiss" at bounding box center [57, 505] width 55 height 10
click at [49, 628] on button "Add Comment" at bounding box center [36, 634] width 42 height 12
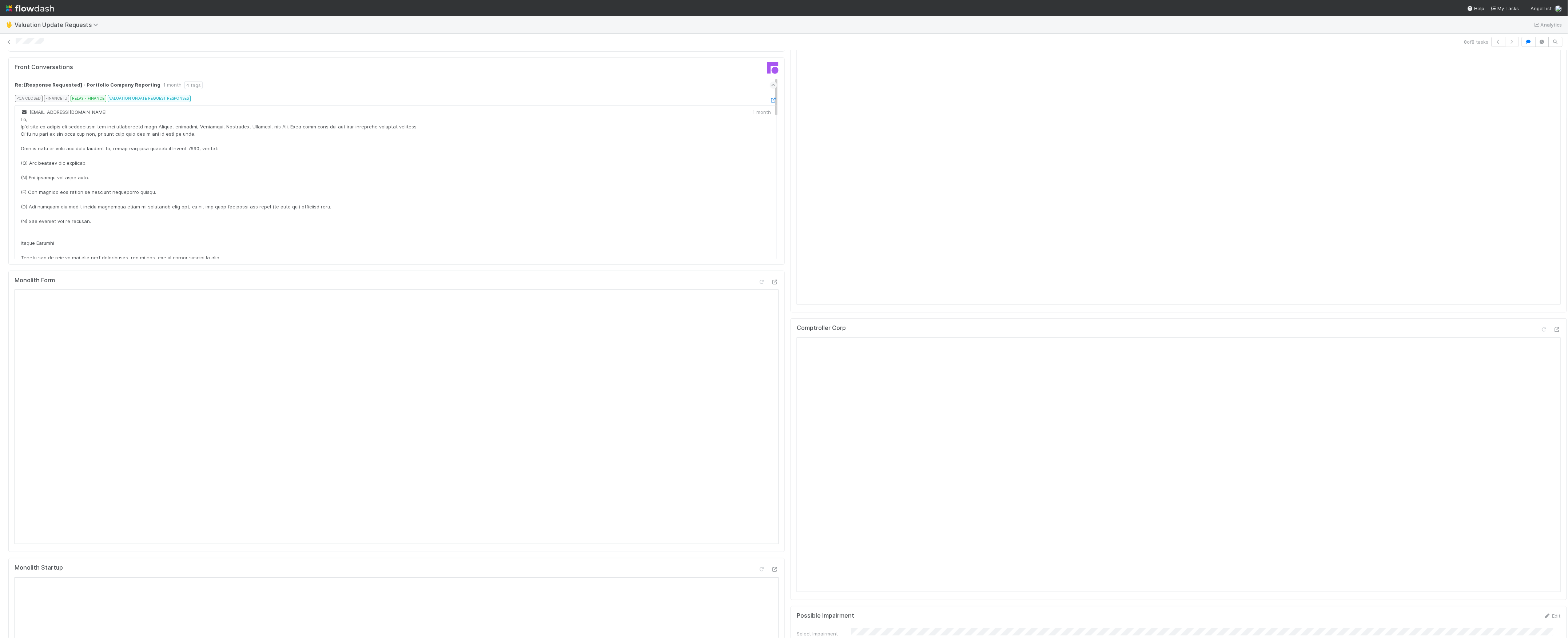
scroll to position [0, 0]
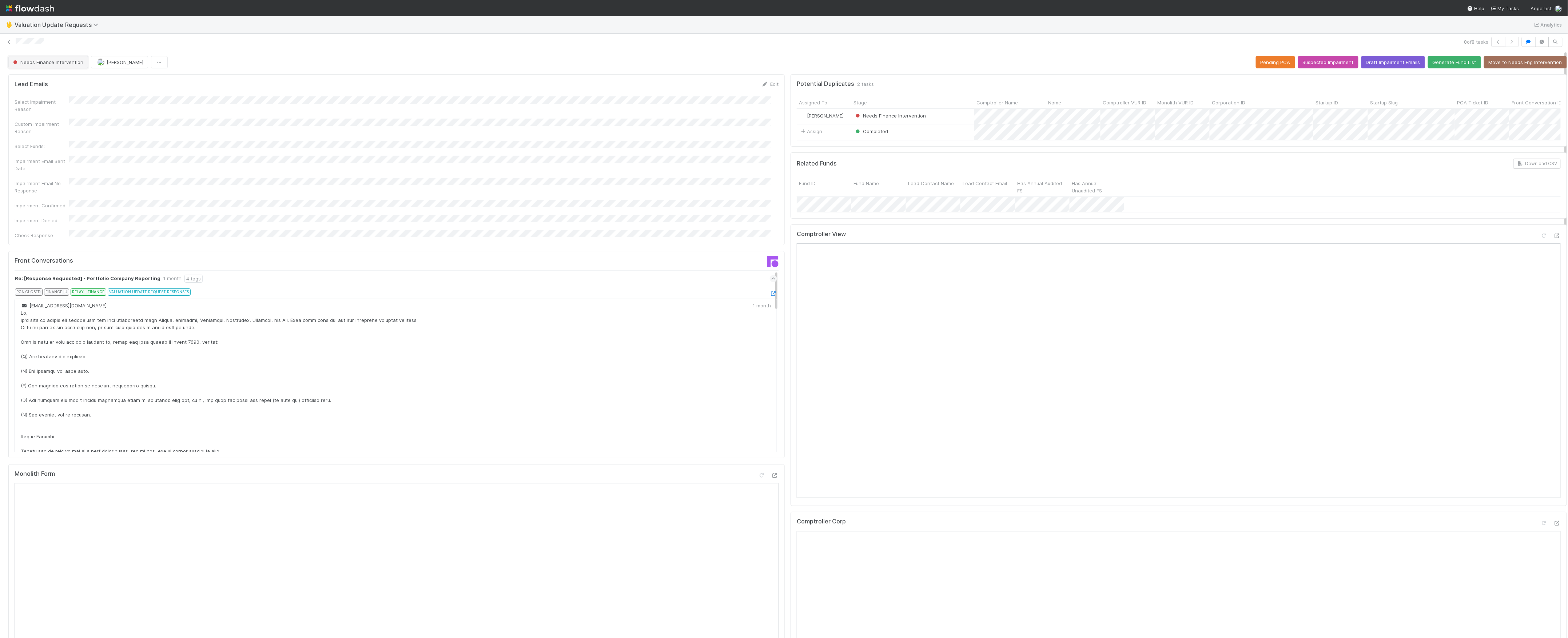
click at [72, 67] on button "Needs Finance Intervention" at bounding box center [48, 62] width 80 height 12
click at [117, 67] on div at bounding box center [784, 319] width 1568 height 638
click at [121, 66] on button "[PERSON_NAME]" at bounding box center [119, 62] width 57 height 12
click at [10, 38] on link at bounding box center [9, 41] width 7 height 7
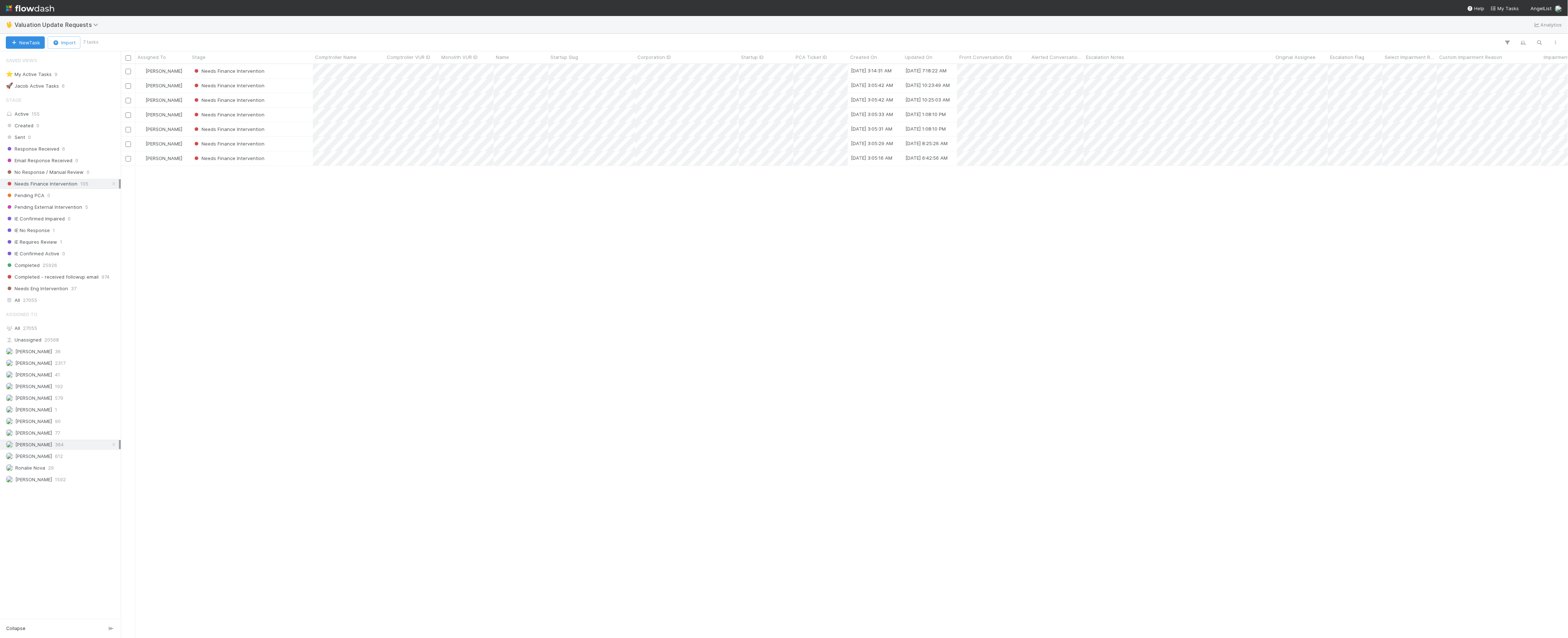
scroll to position [7, 7]
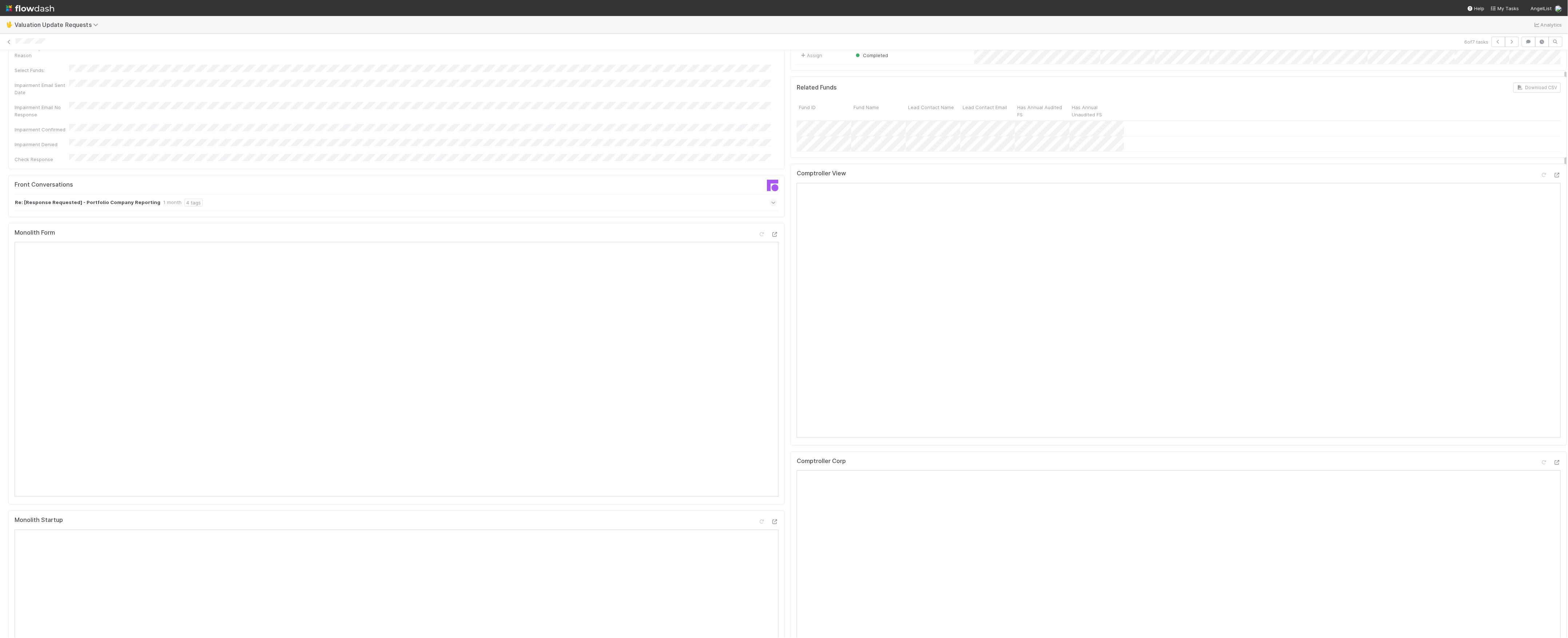
scroll to position [48, 0]
click at [765, 222] on div "Re: [Response Requested] - Portfolio Company Reporting 1 month 4 tags" at bounding box center [401, 231] width 772 height 17
click at [772, 226] on icon at bounding box center [774, 230] width 5 height 7
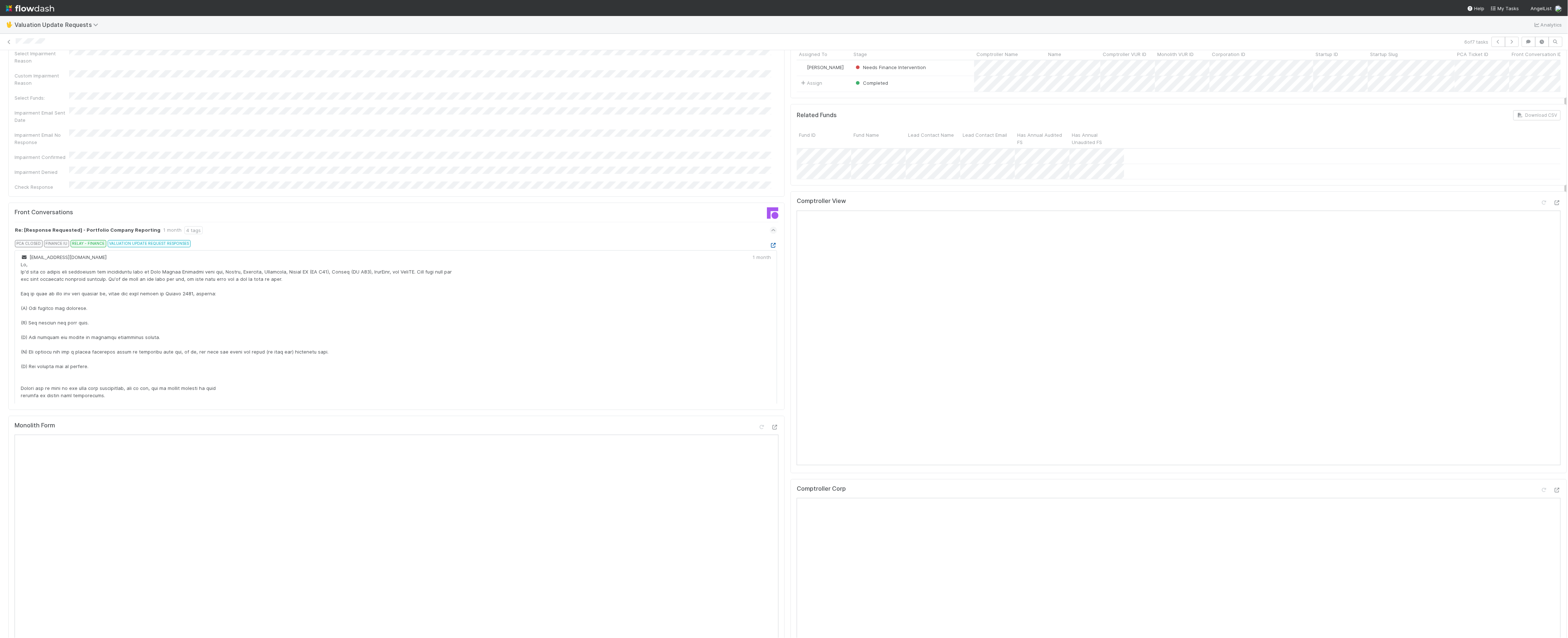
click at [770, 243] on icon at bounding box center [773, 246] width 7 height 5
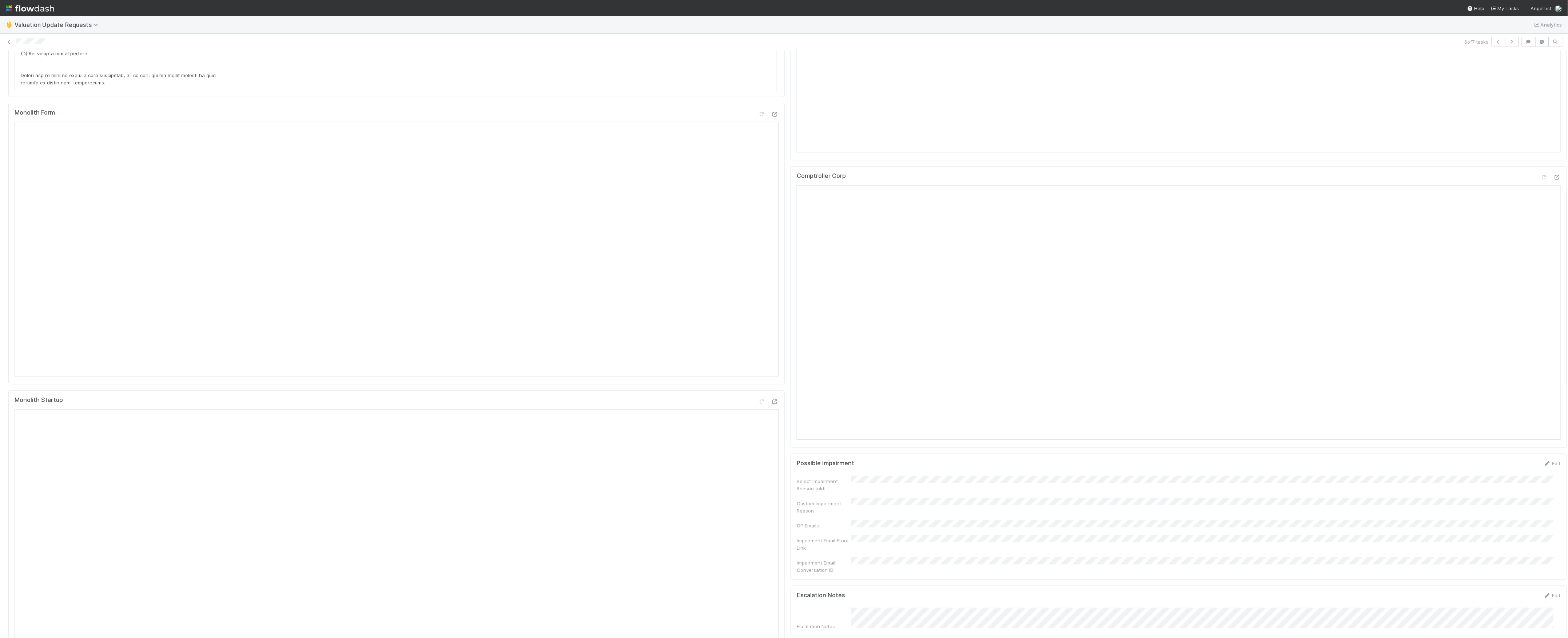
scroll to position [387, 0]
click at [1554, 154] on div at bounding box center [1557, 150] width 7 height 7
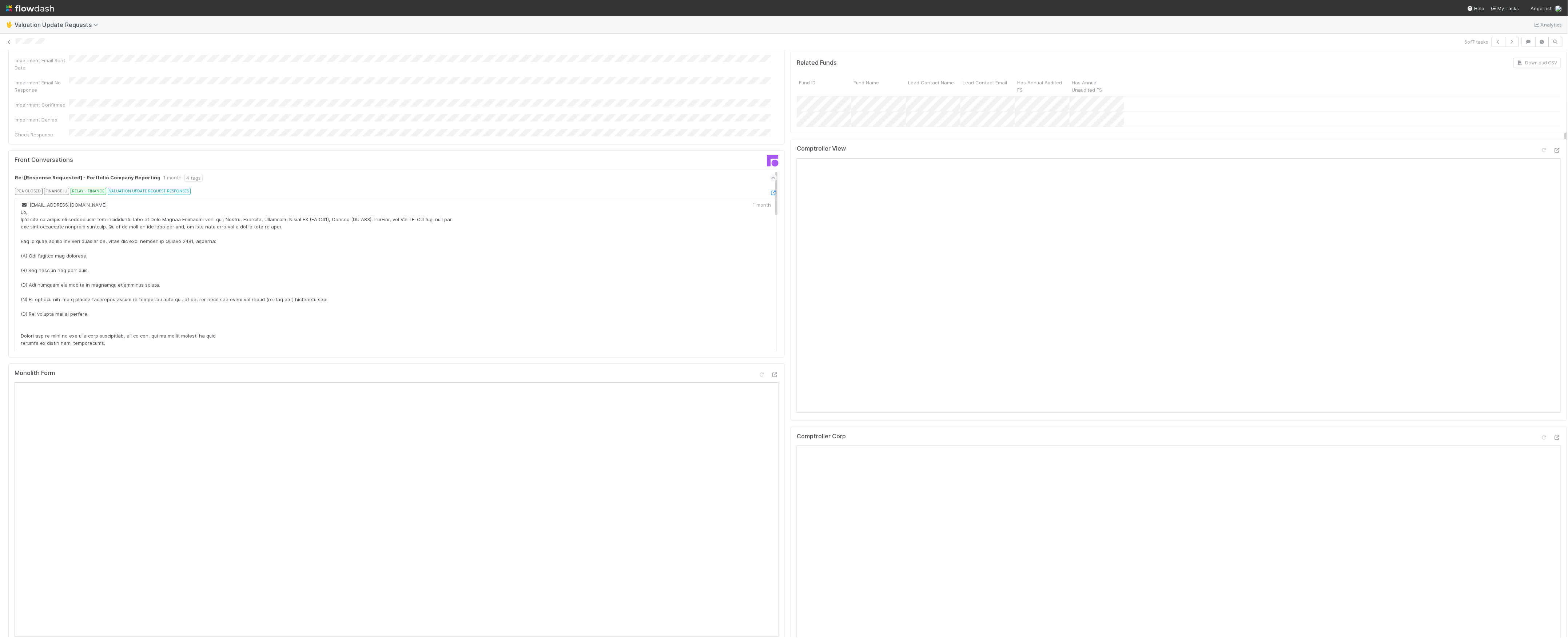
scroll to position [97, 0]
click at [1541, 157] on icon at bounding box center [1544, 154] width 7 height 5
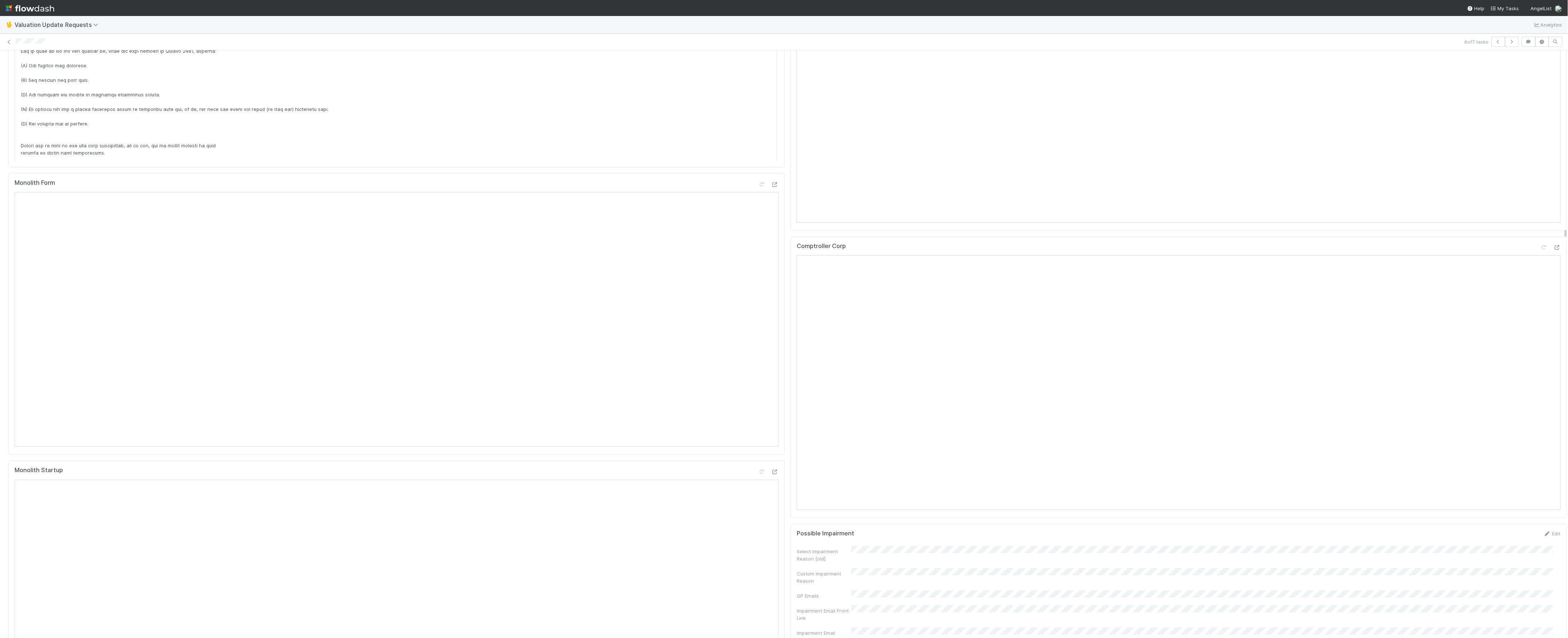
scroll to position [0, 0]
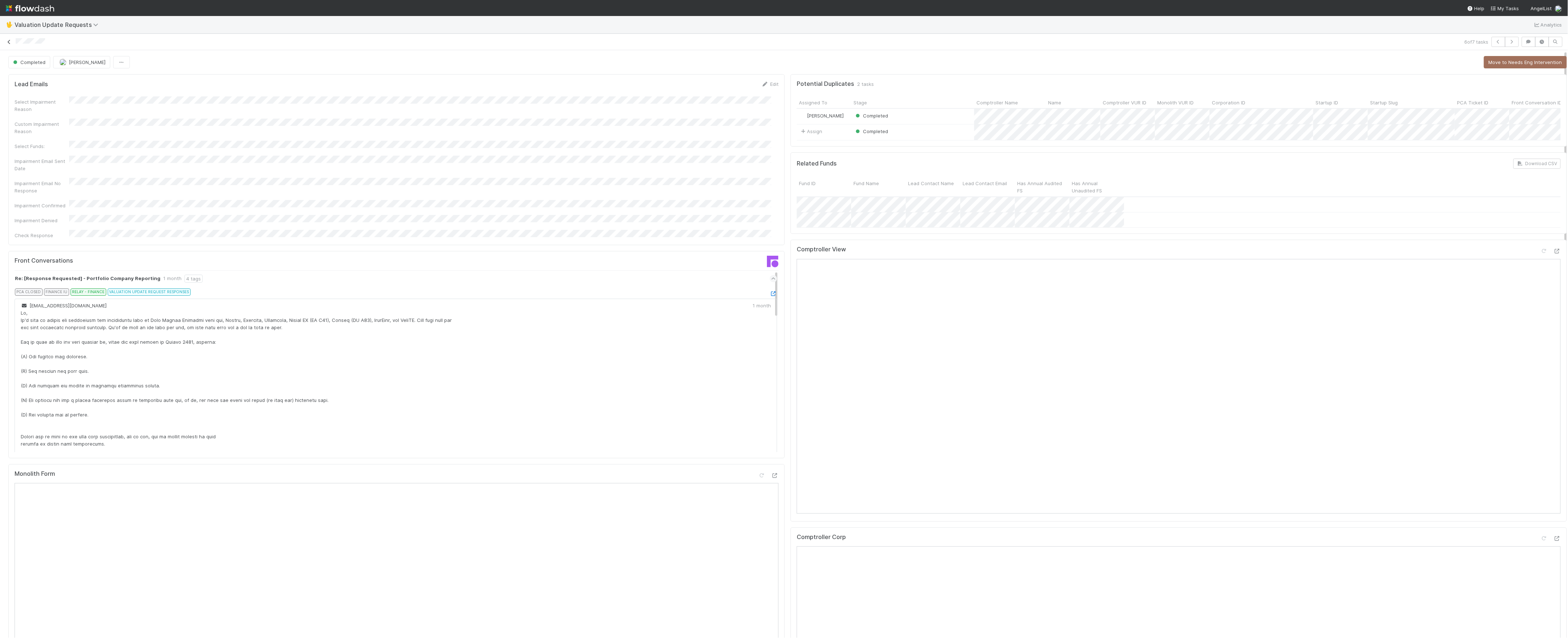
click at [9, 41] on icon at bounding box center [9, 42] width 7 height 5
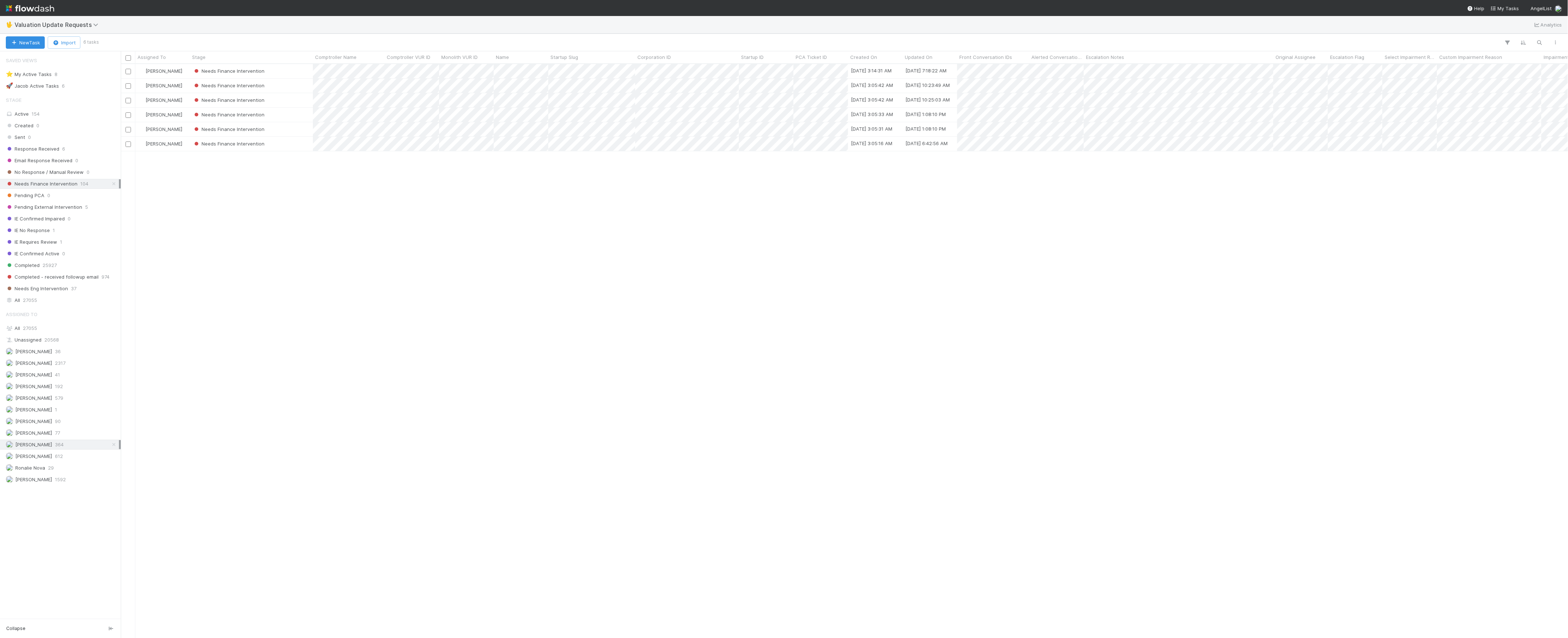
scroll to position [7, 7]
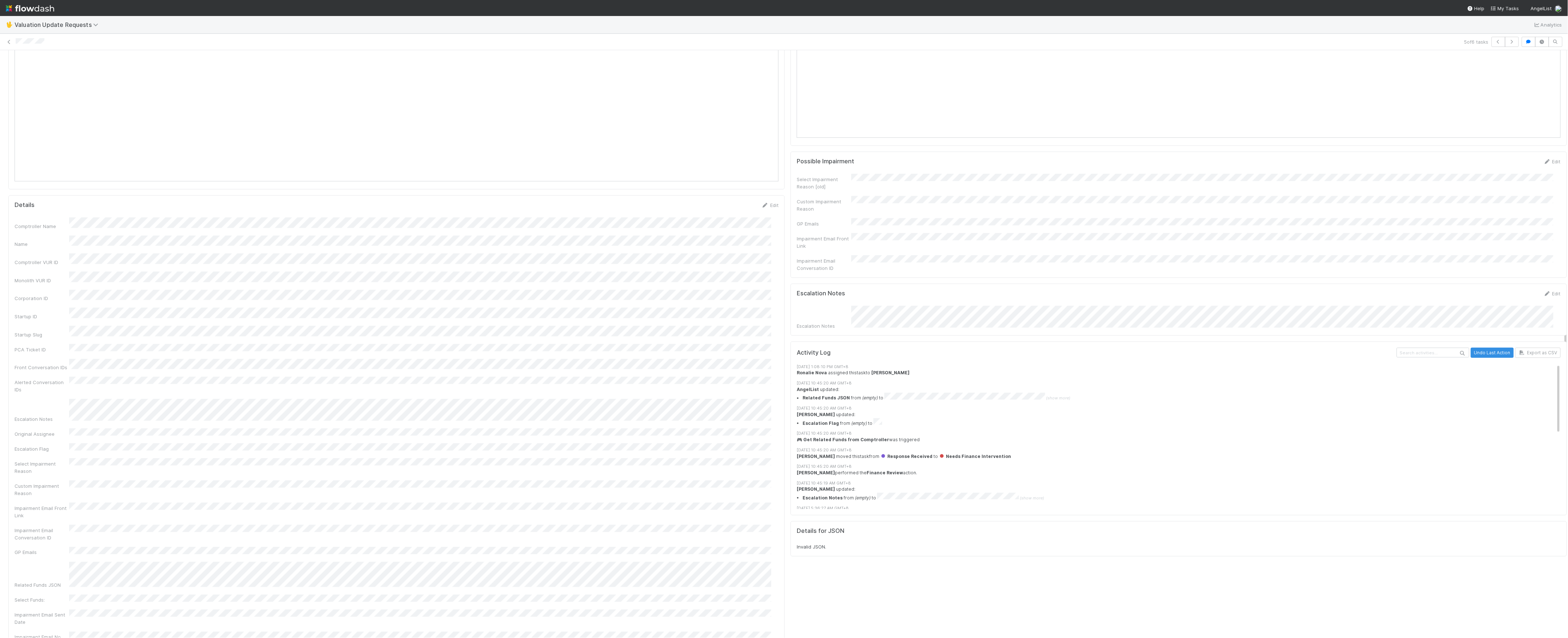
scroll to position [339, 0]
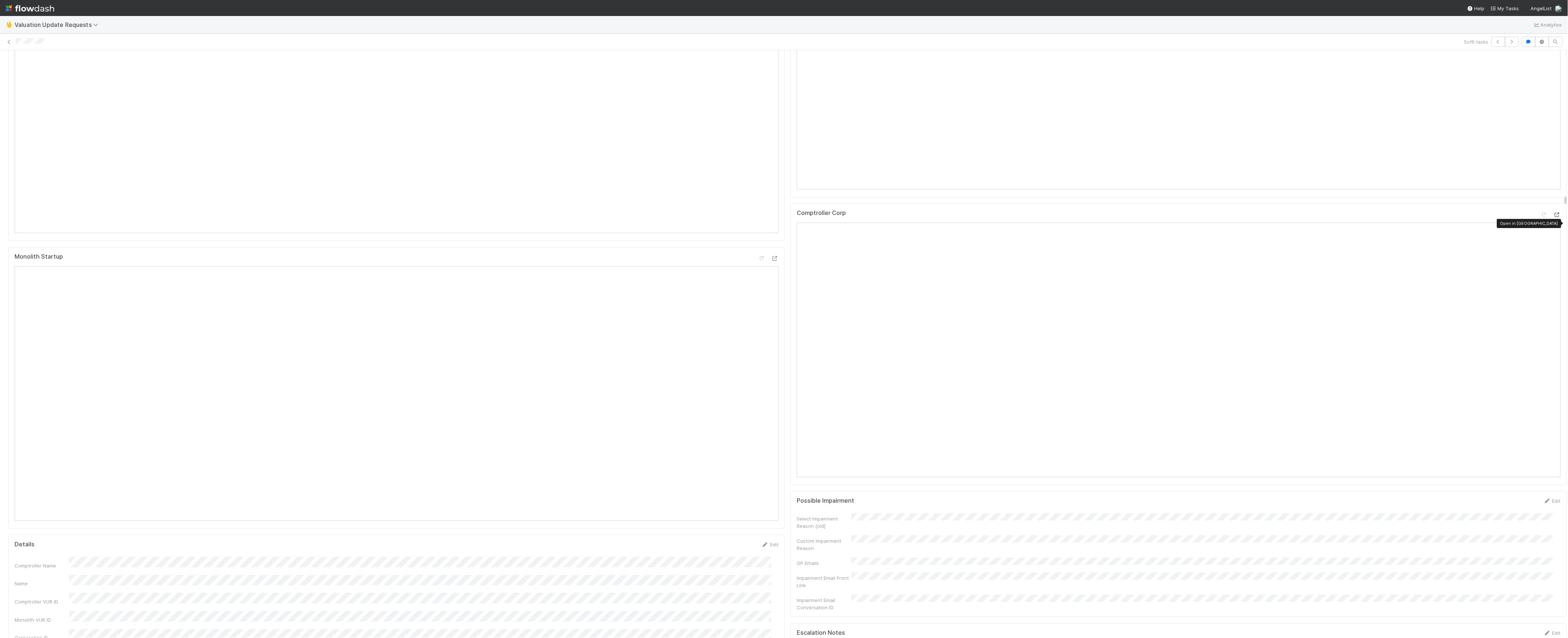
click at [1554, 217] on icon at bounding box center [1557, 215] width 7 height 5
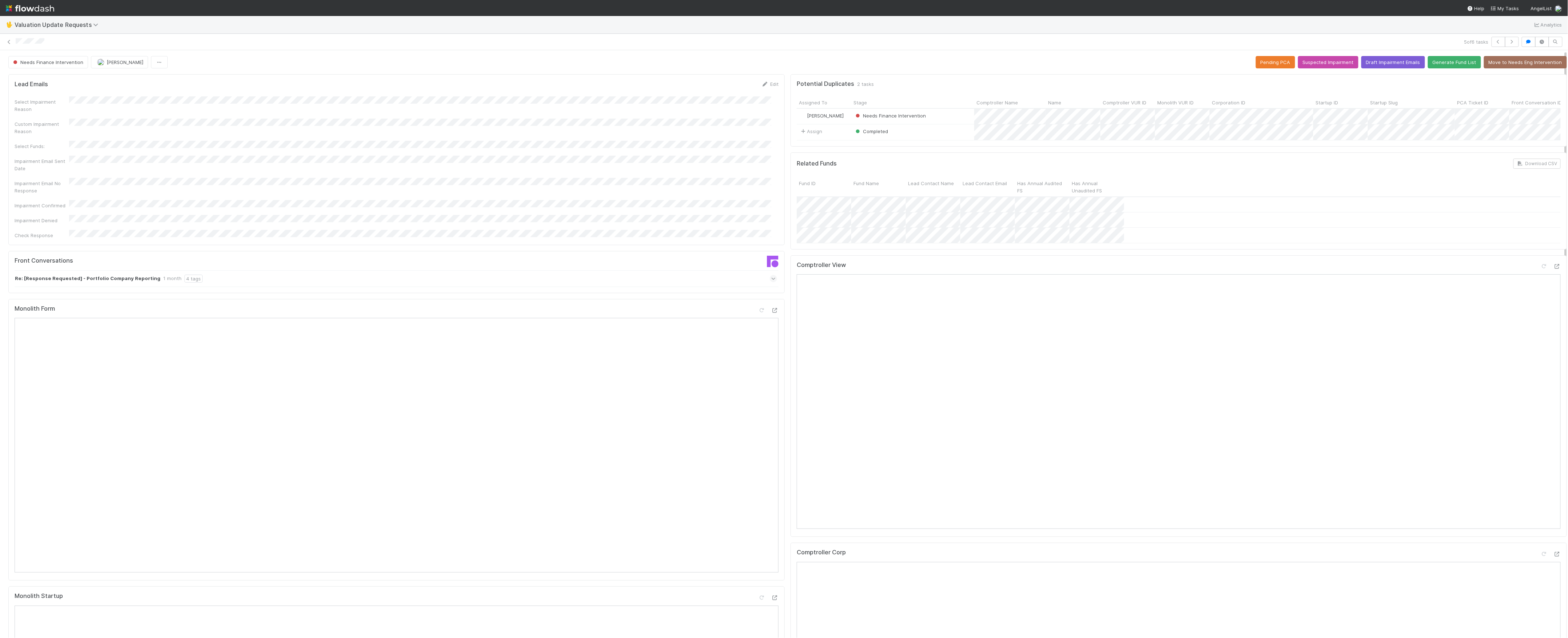
click at [772, 275] on icon at bounding box center [774, 279] width 5 height 7
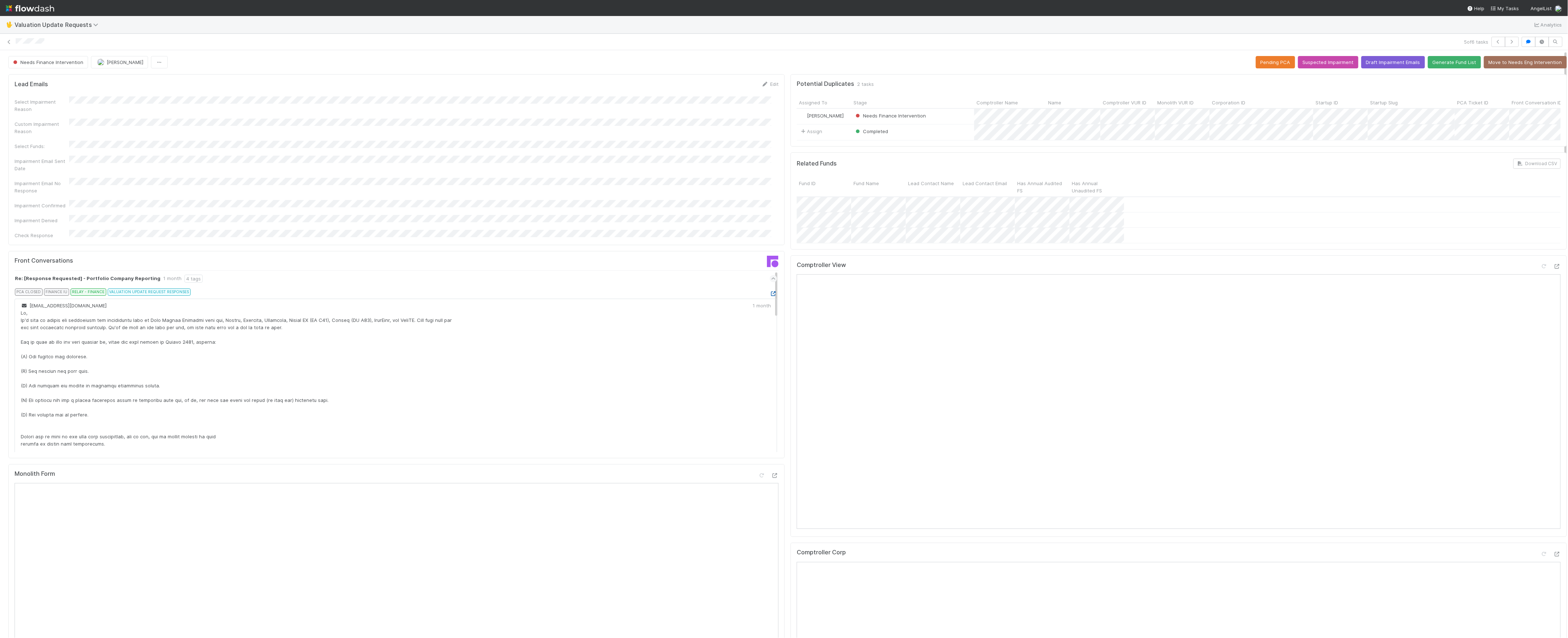
click at [770, 291] on icon at bounding box center [773, 294] width 7 height 5
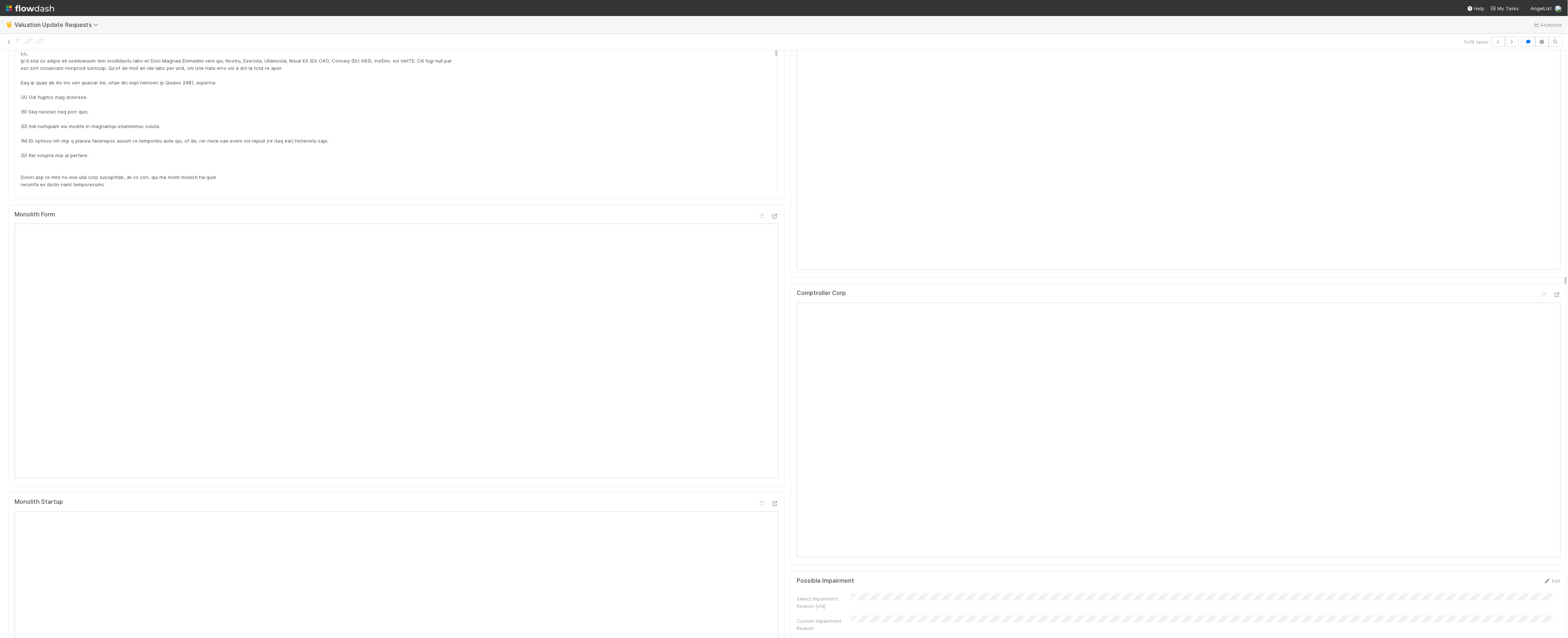
scroll to position [194, 0]
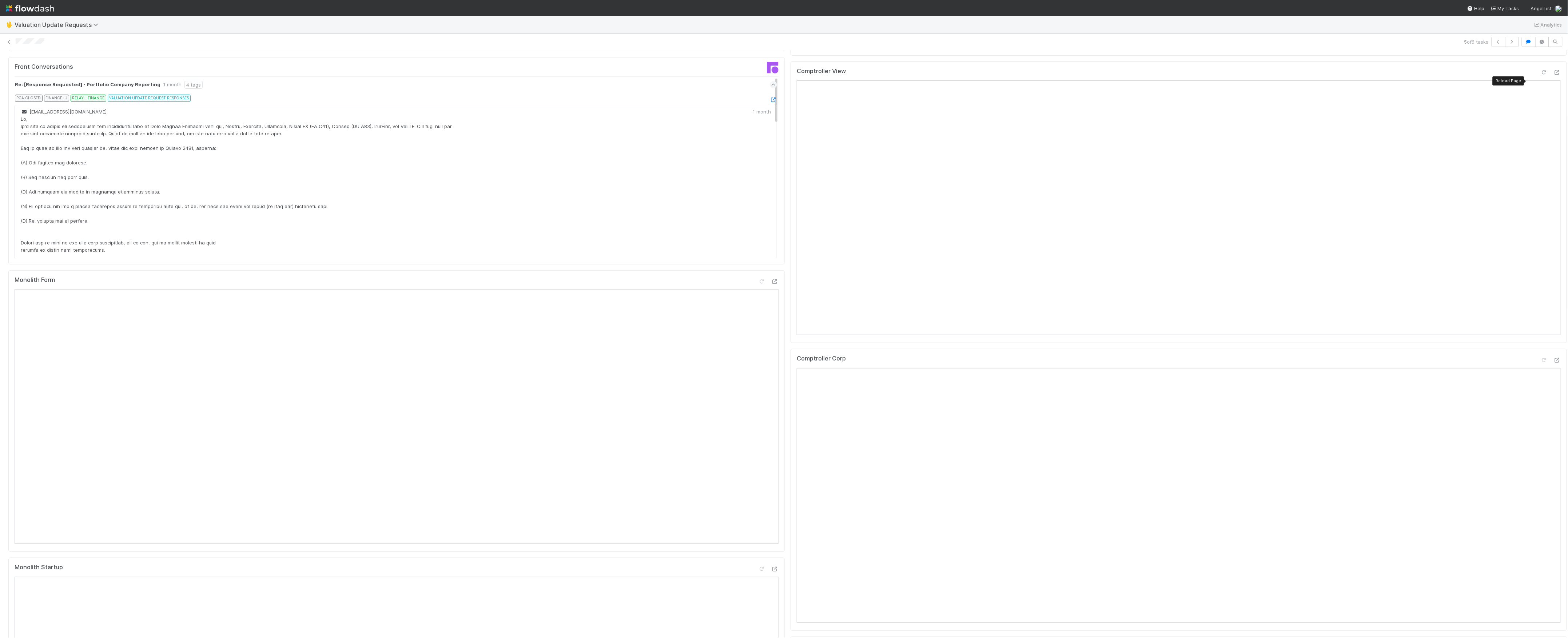
click at [1541, 75] on icon at bounding box center [1544, 73] width 7 height 5
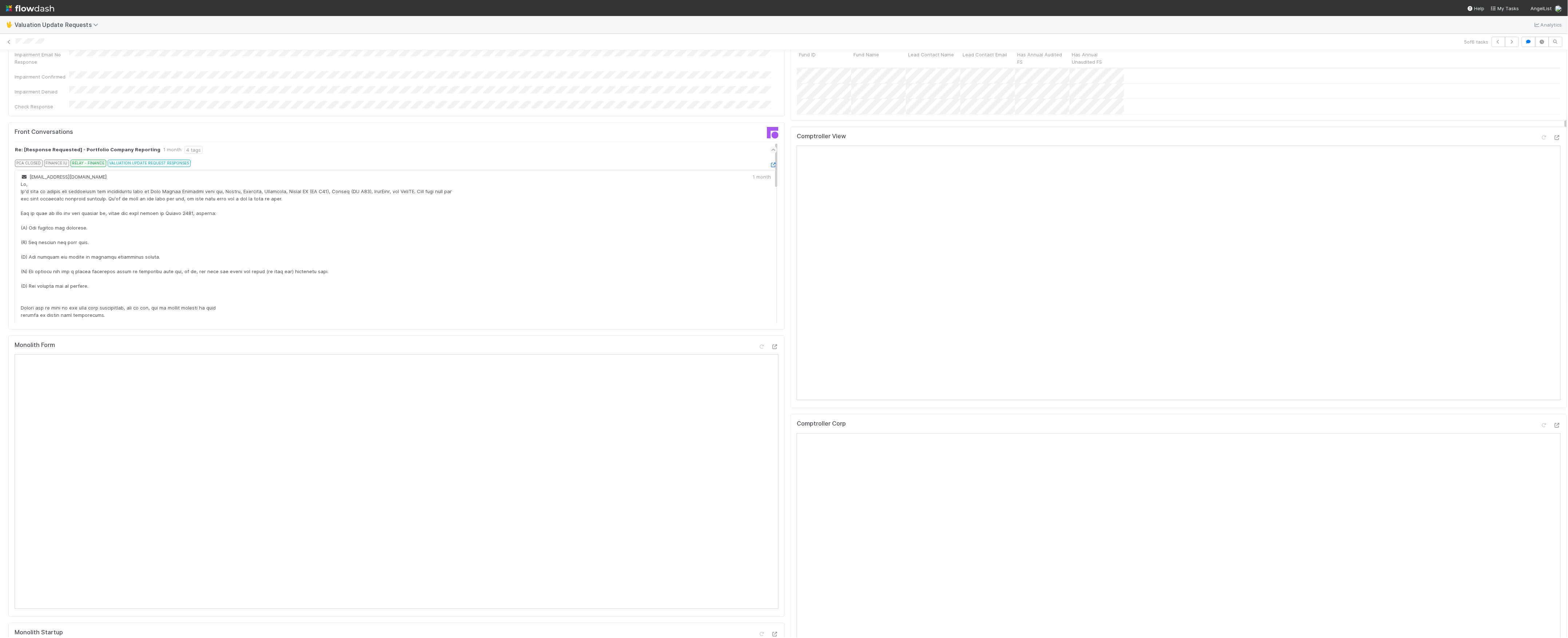
scroll to position [0, 0]
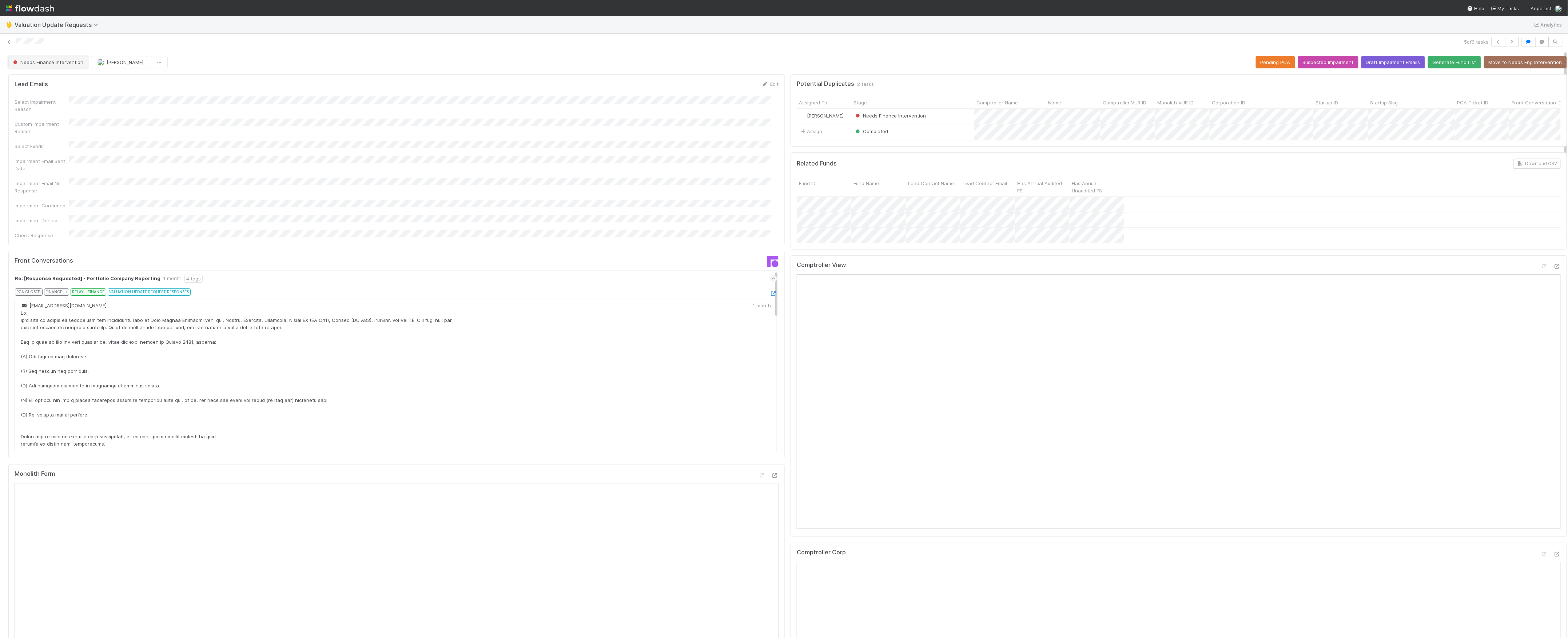
click at [59, 63] on span "Needs Finance Intervention" at bounding box center [47, 61] width 71 height 6
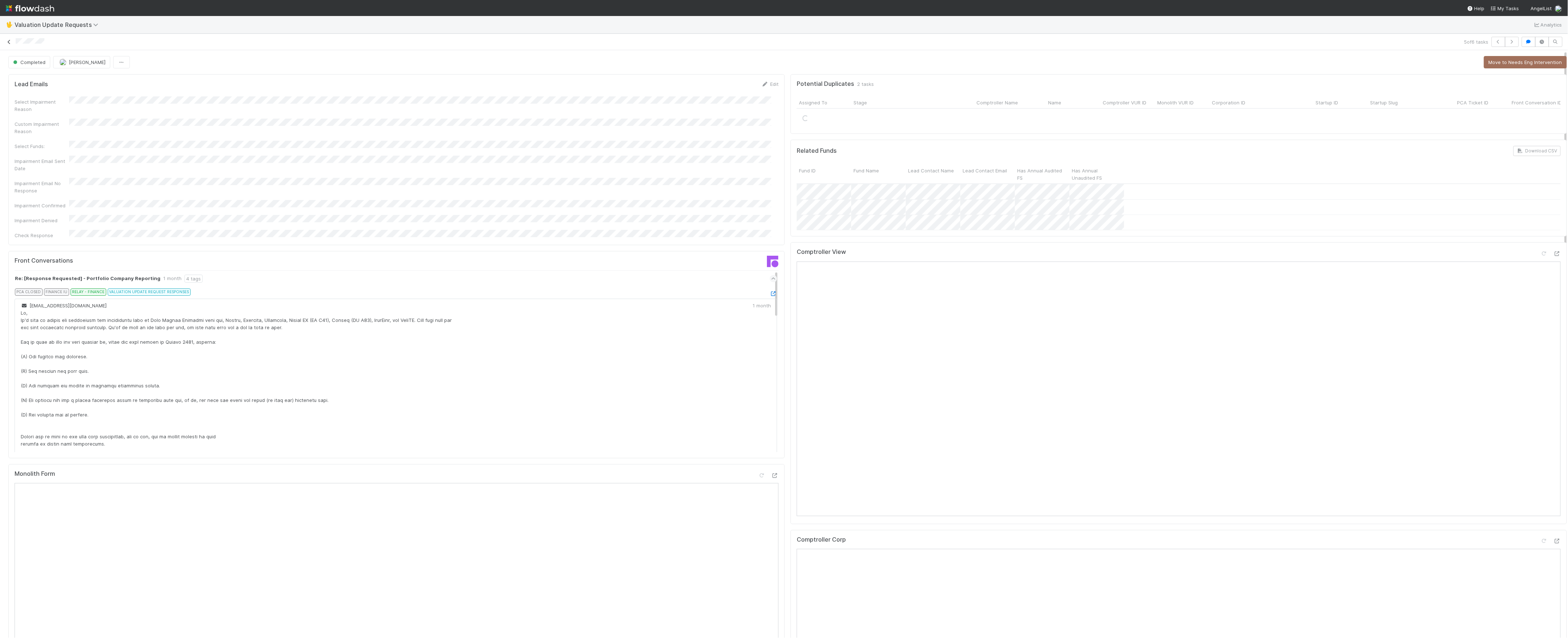
click at [7, 41] on icon at bounding box center [9, 42] width 7 height 5
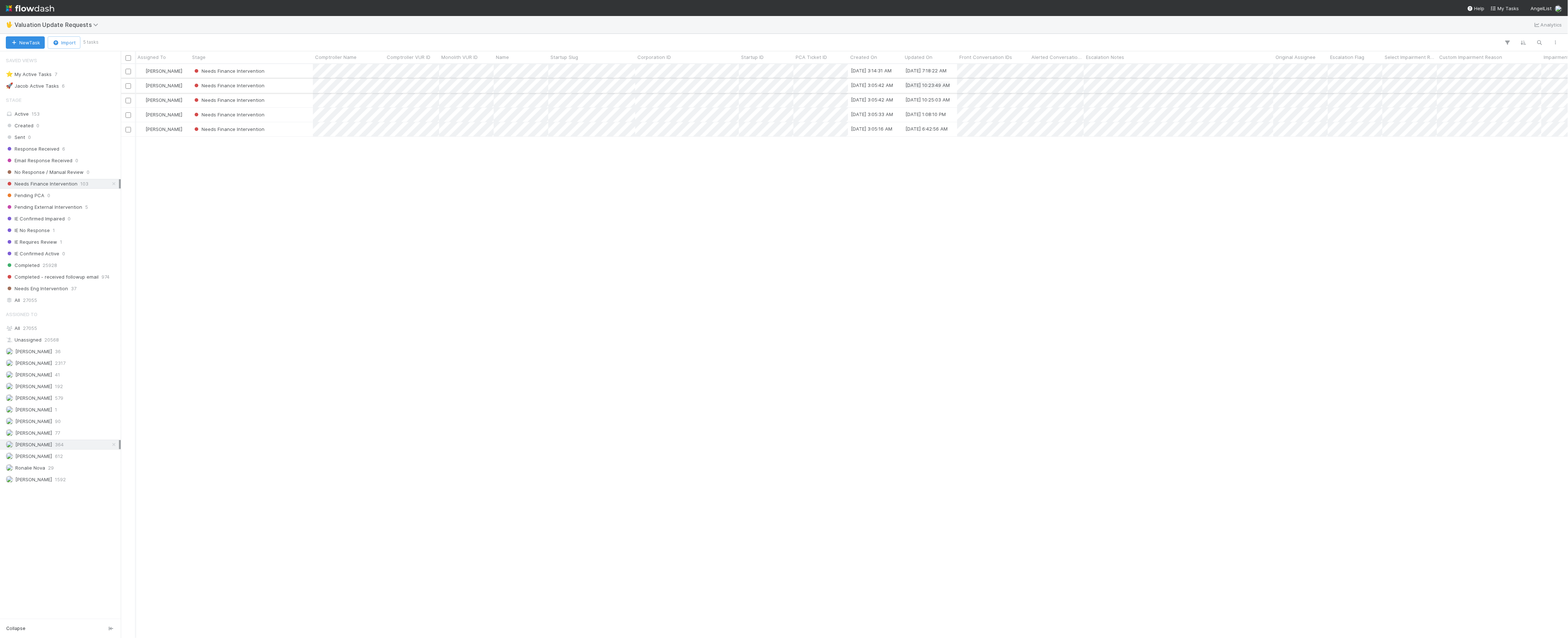
scroll to position [0, 291]
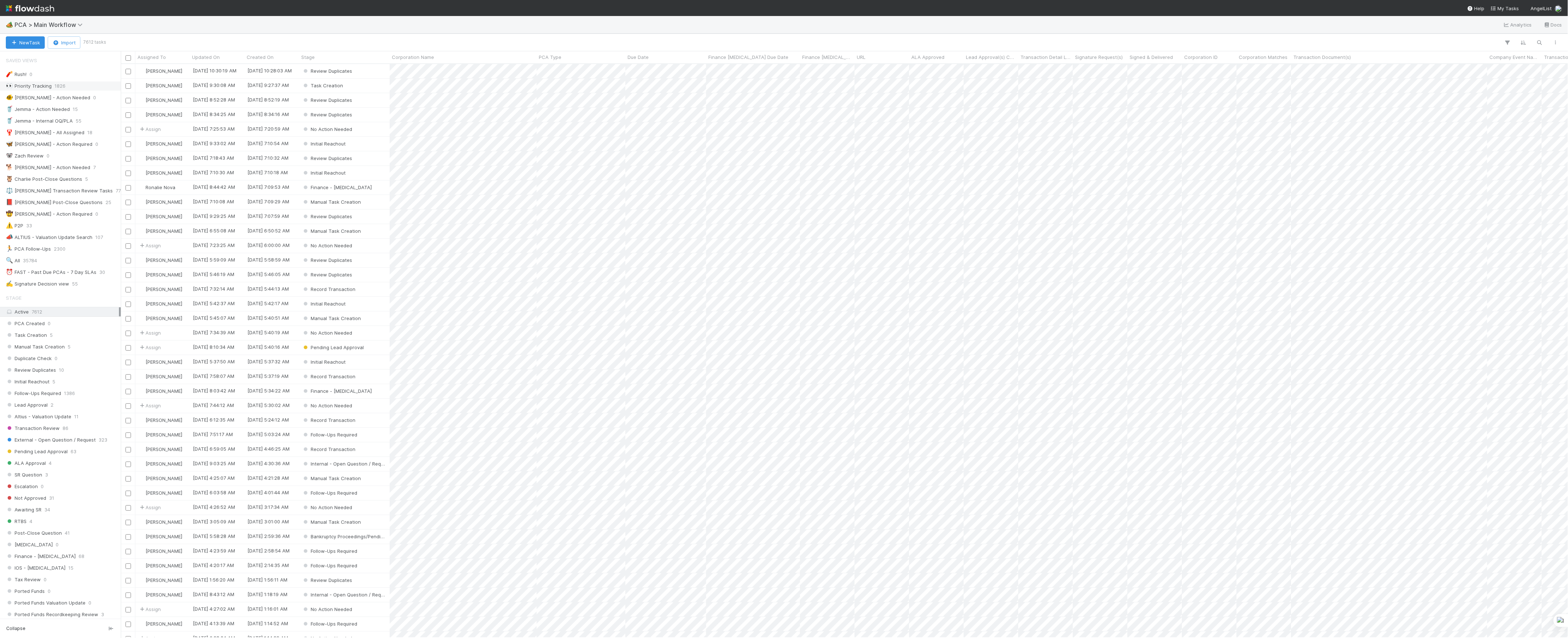
scroll to position [567, 1440]
click at [31, 46] on button "New Task" at bounding box center [25, 42] width 39 height 12
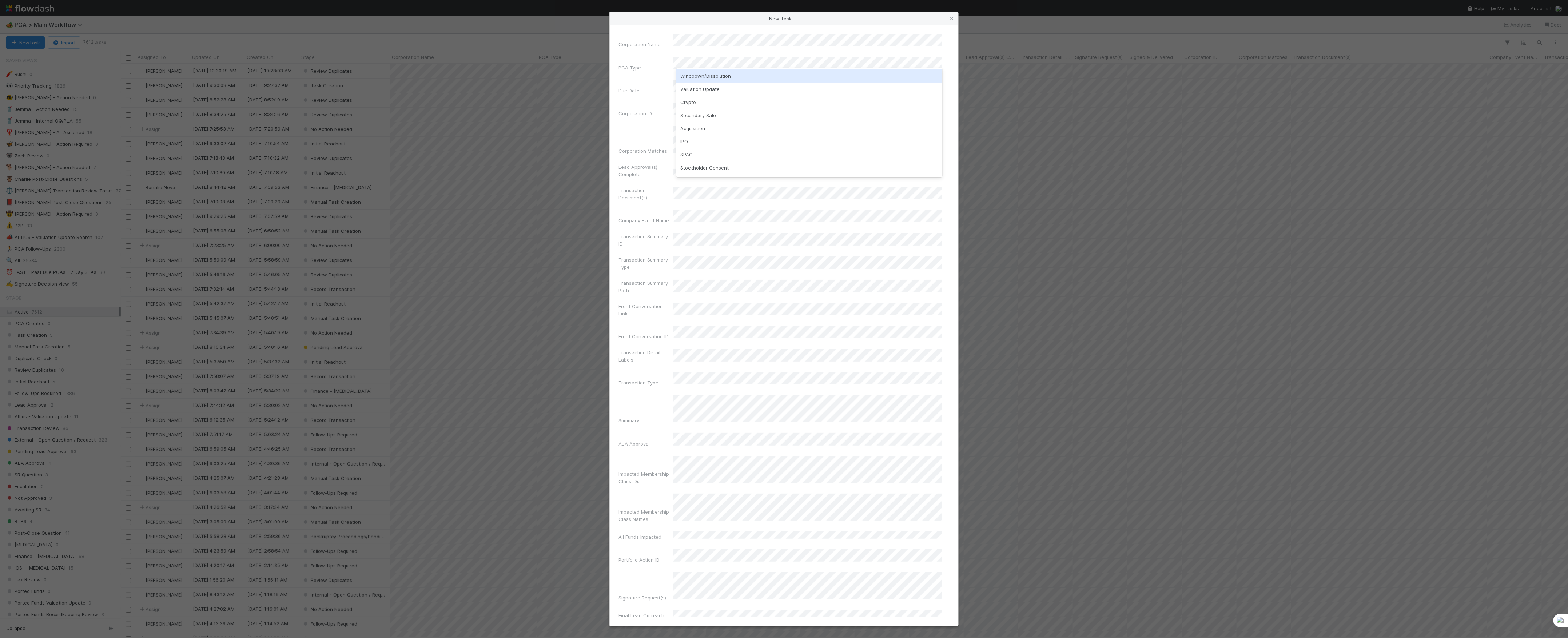
click at [719, 76] on div "Winddown/Dissolution" at bounding box center [809, 76] width 266 height 13
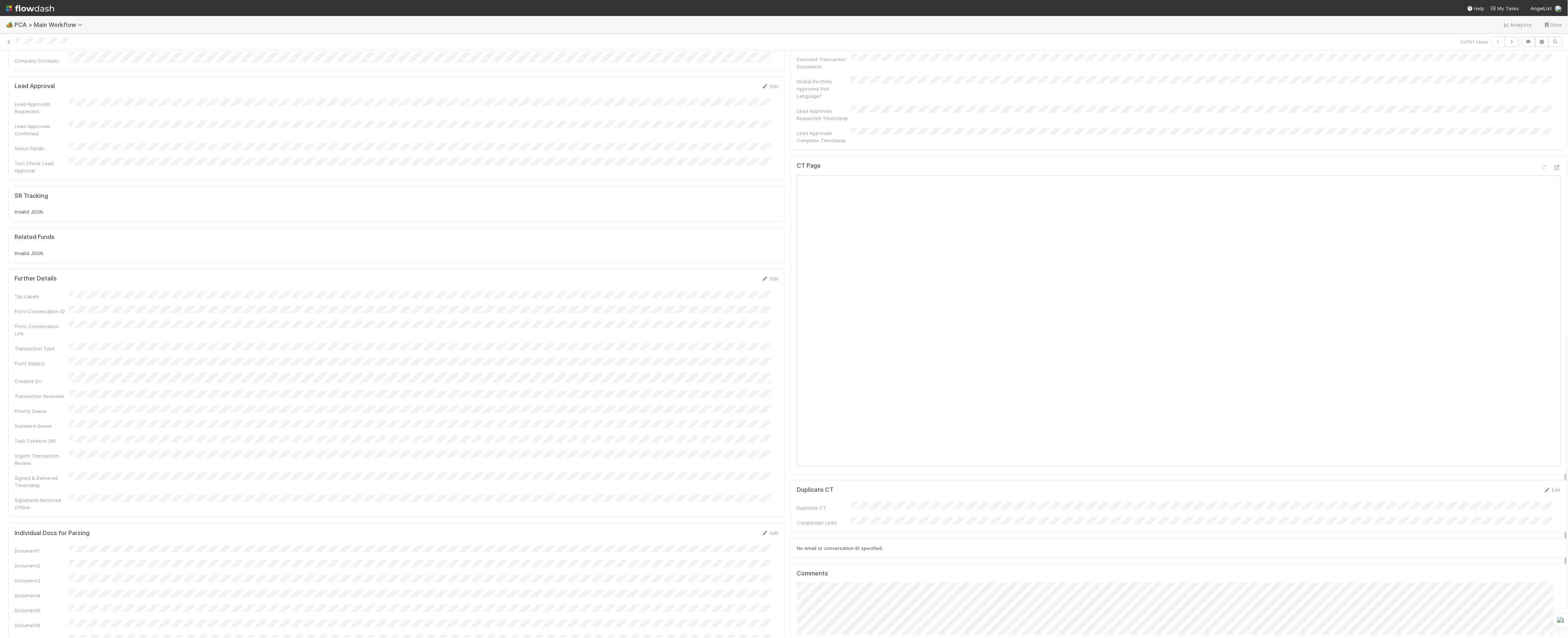
scroll to position [679, 0]
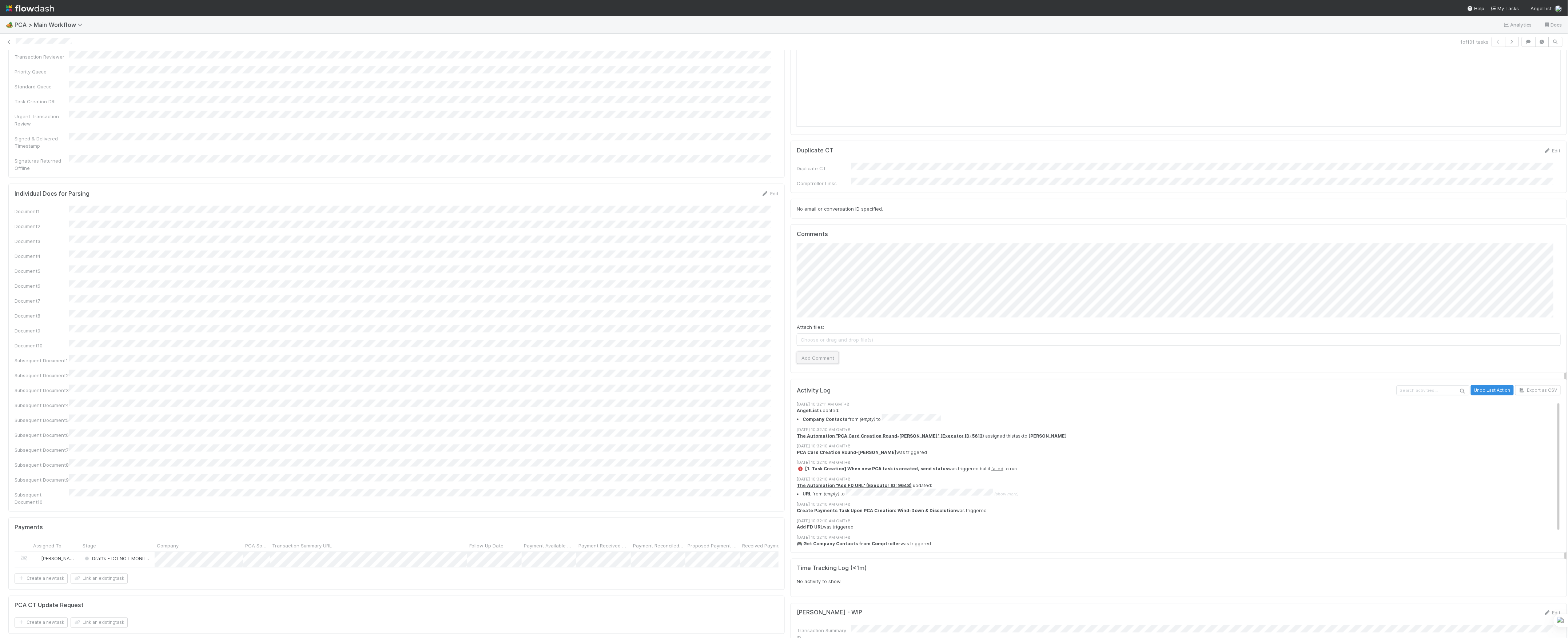
click at [821, 352] on button "Add Comment" at bounding box center [817, 358] width 42 height 12
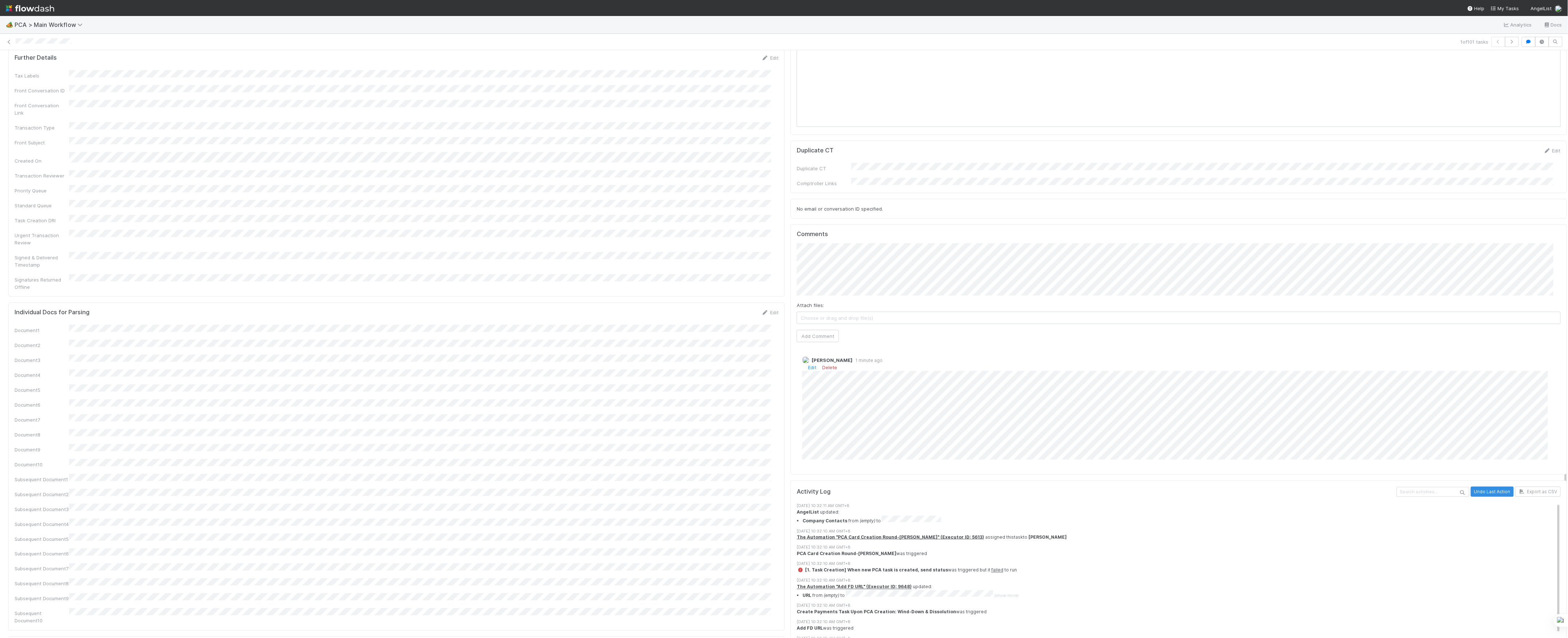
scroll to position [799, 0]
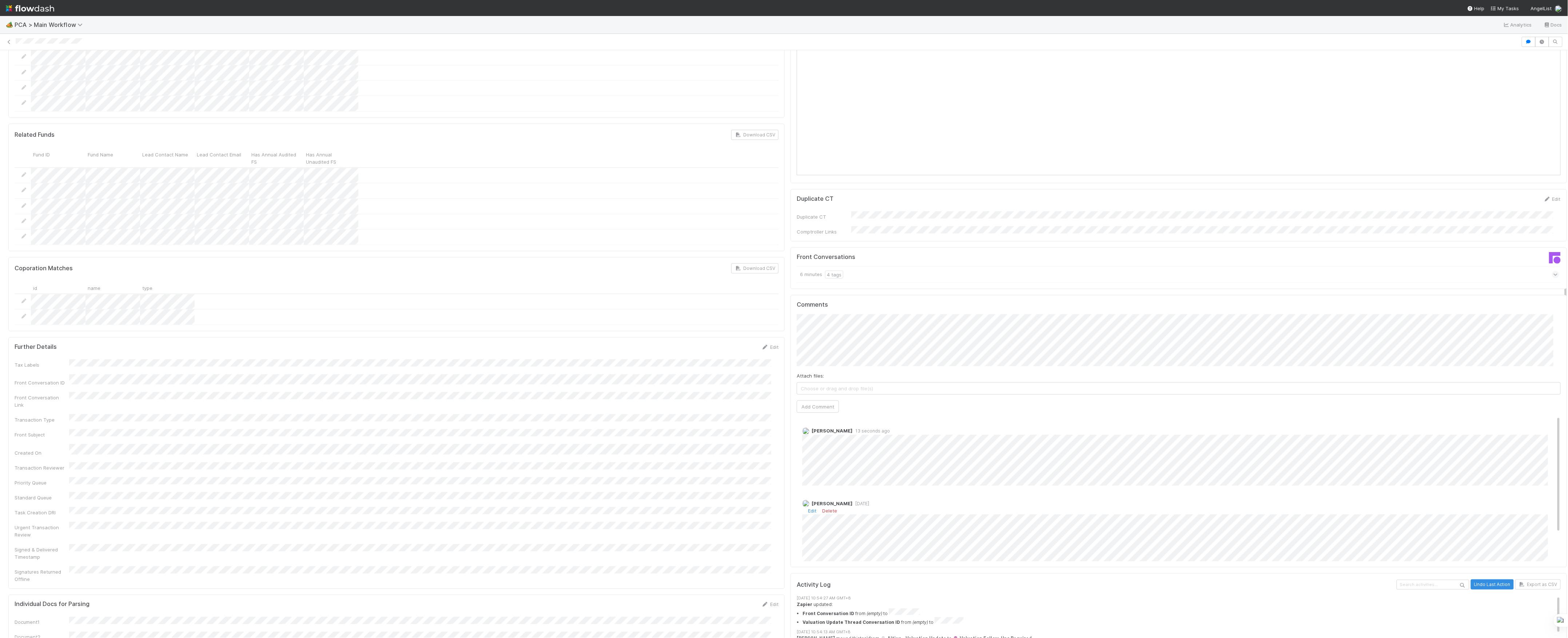
scroll to position [36, 0]
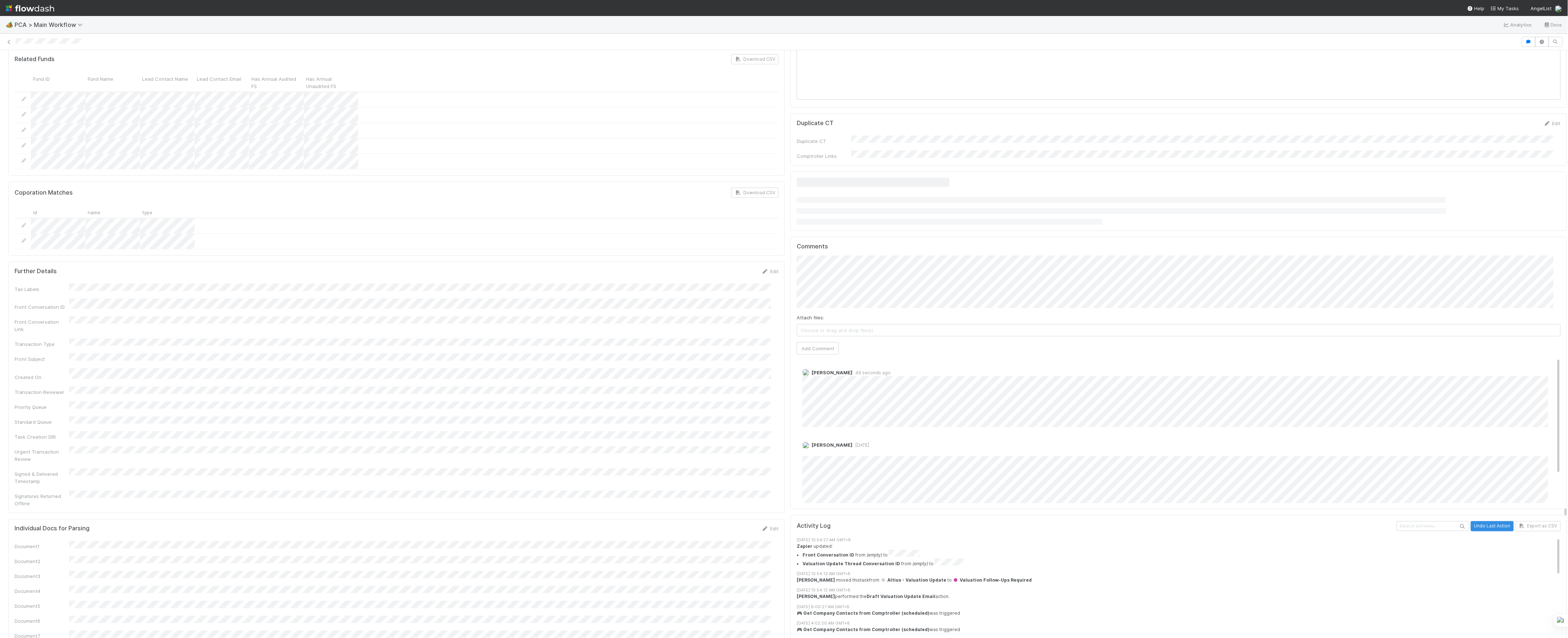
scroll to position [728, 0]
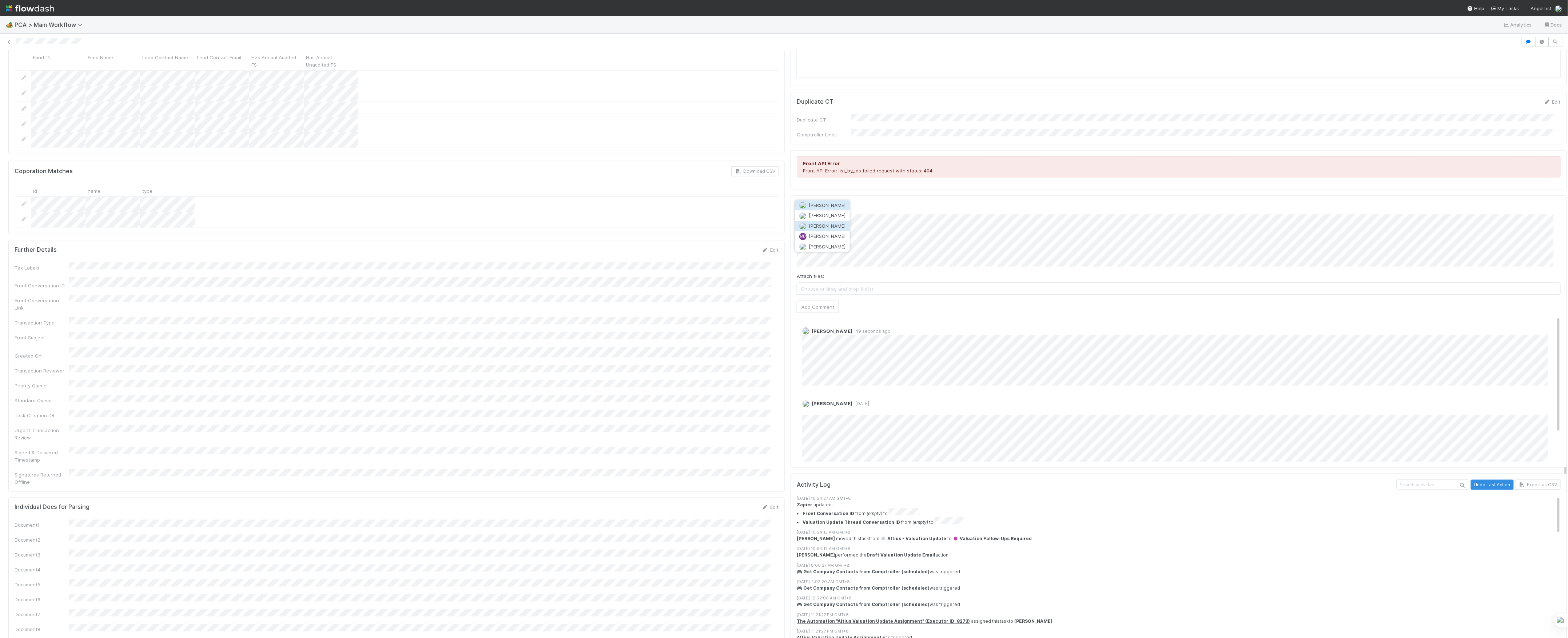
click at [835, 224] on span "Michael Capilitan" at bounding box center [827, 226] width 37 height 6
click at [830, 301] on button "Add Comment" at bounding box center [817, 307] width 42 height 12
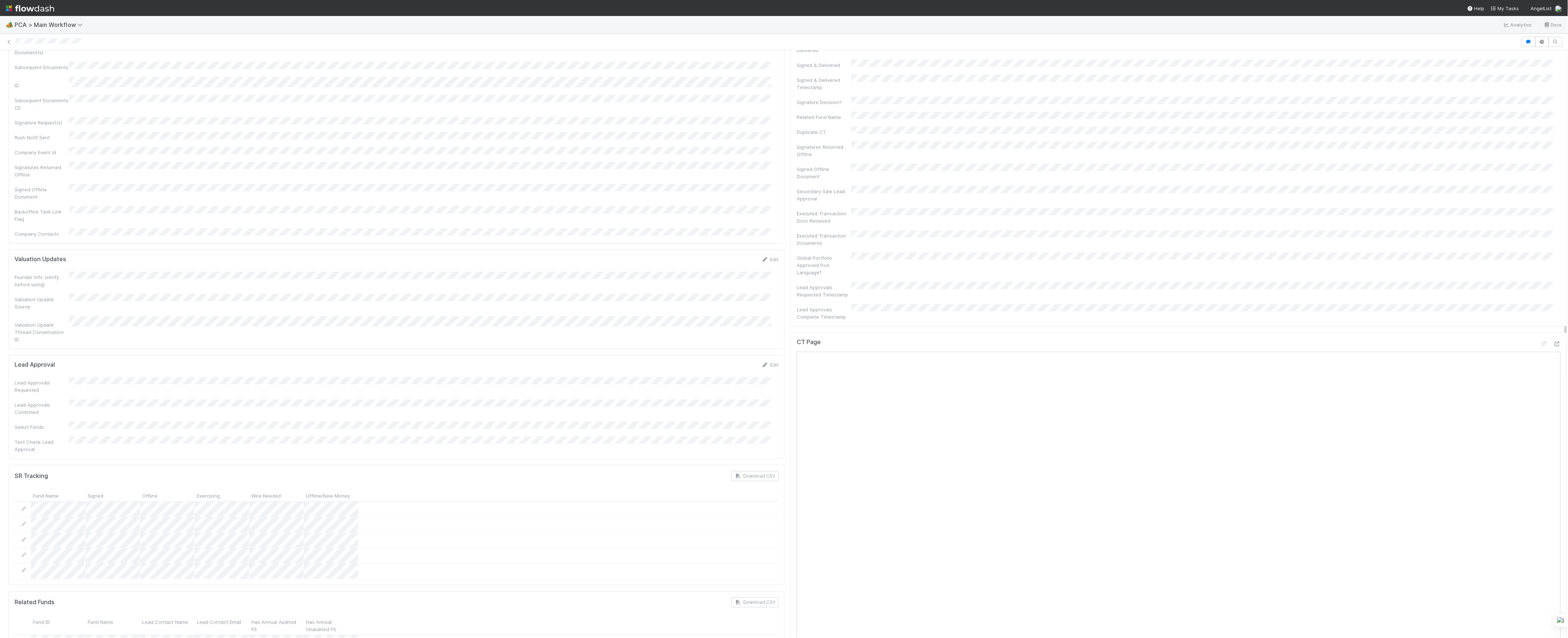
scroll to position [0, 0]
click at [92, 63] on button "Valuation Follow-Ups Required" at bounding box center [51, 62] width 85 height 12
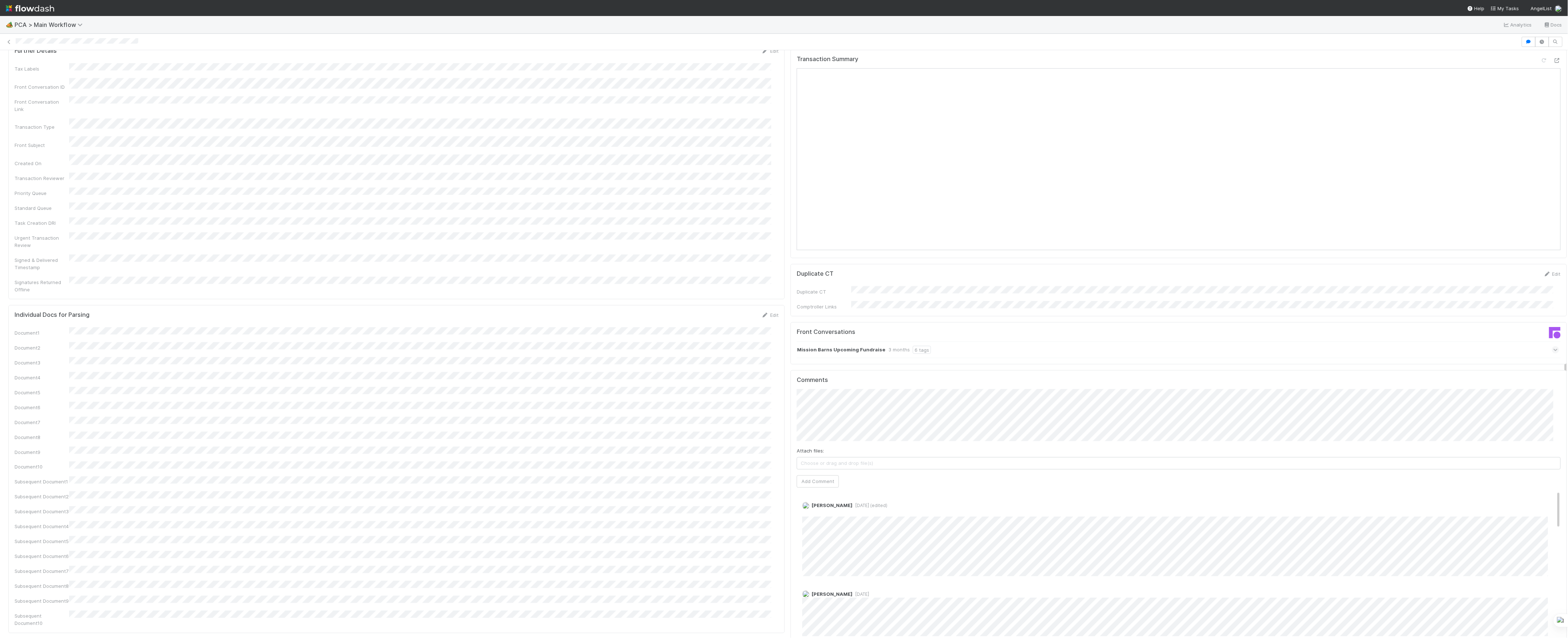
scroll to position [922, 0]
